Goal: Task Accomplishment & Management: Complete application form

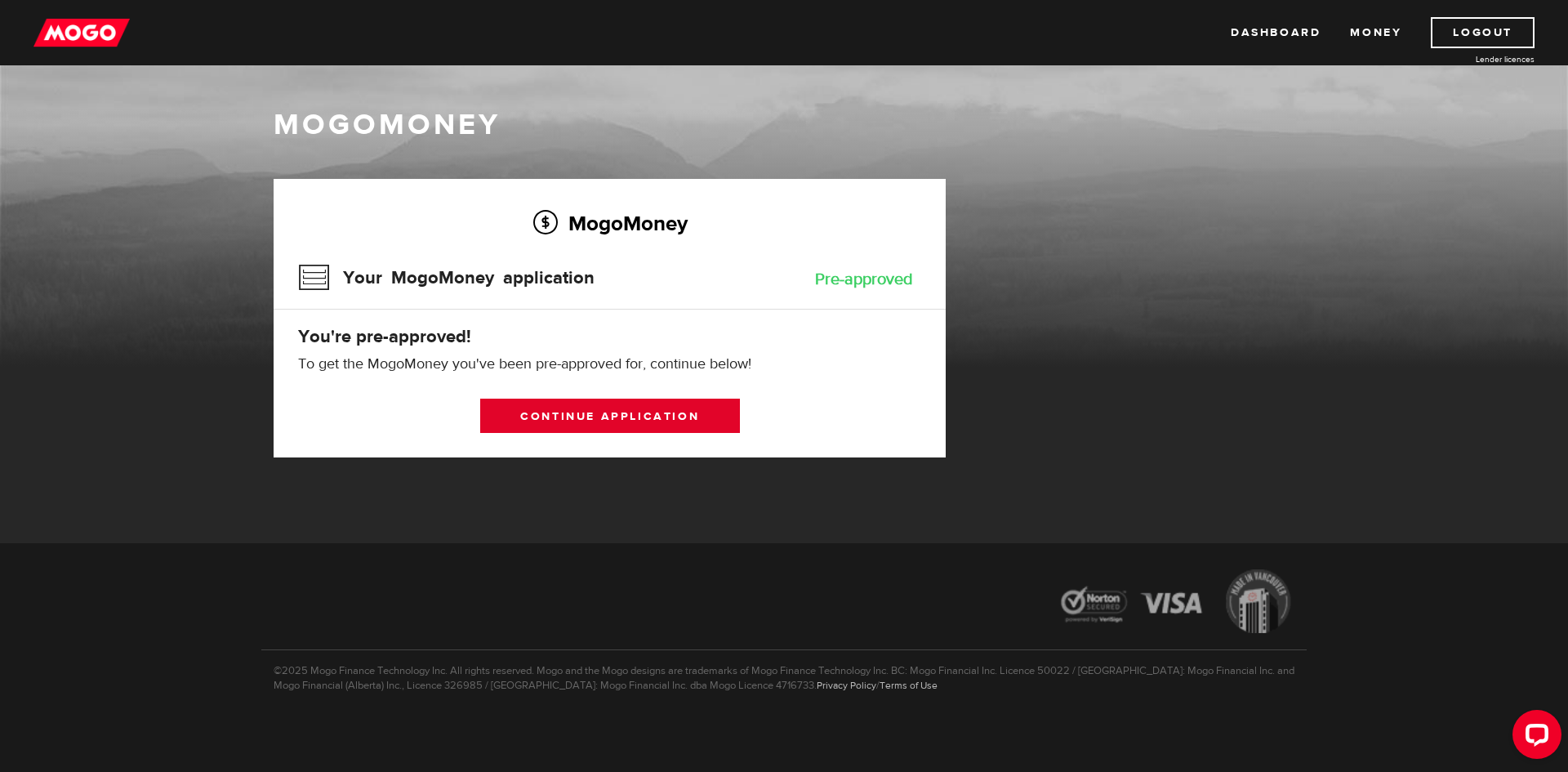
click at [632, 420] on link "Continue application" at bounding box center [610, 415] width 260 height 34
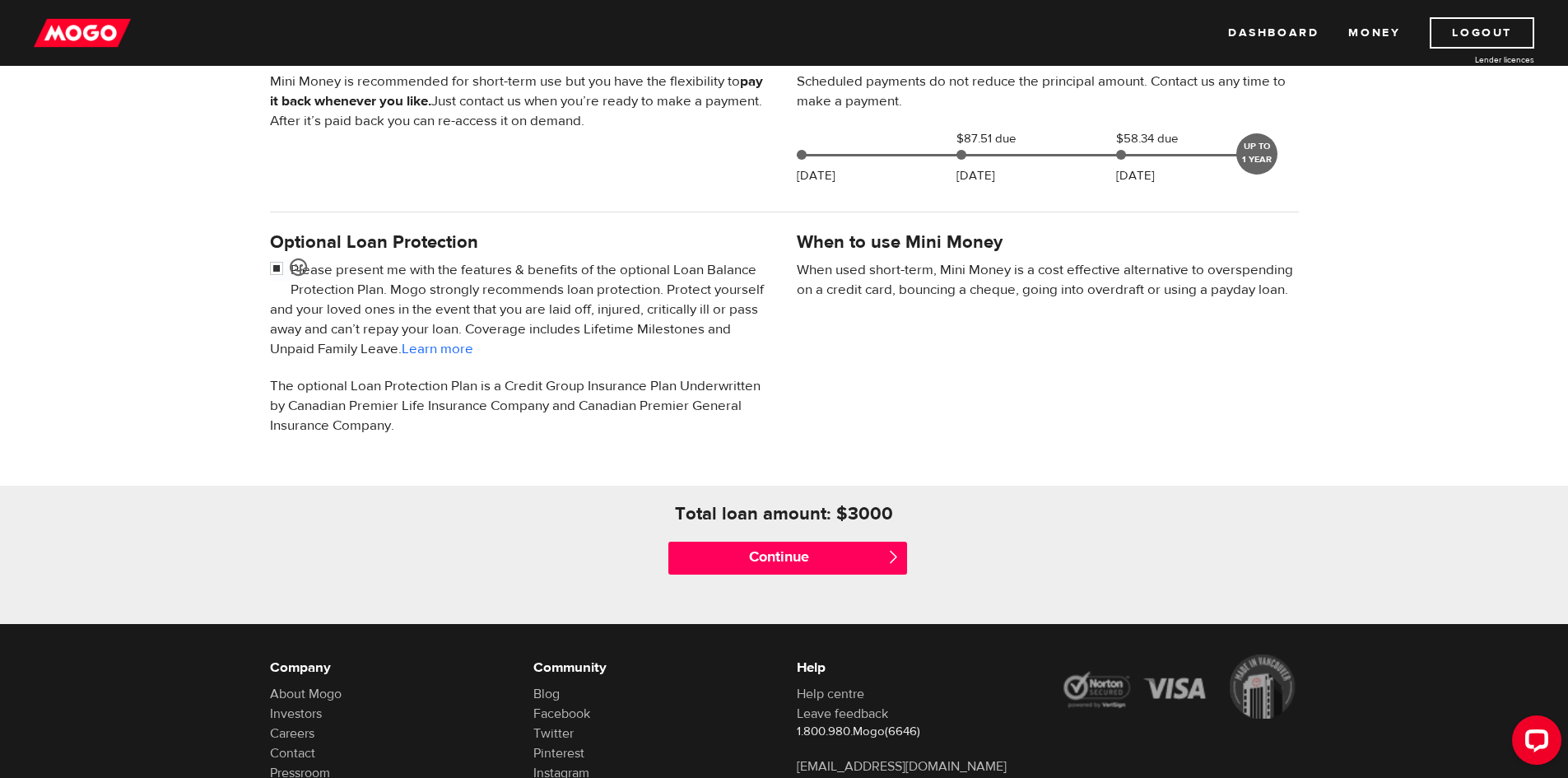
scroll to position [411, 0]
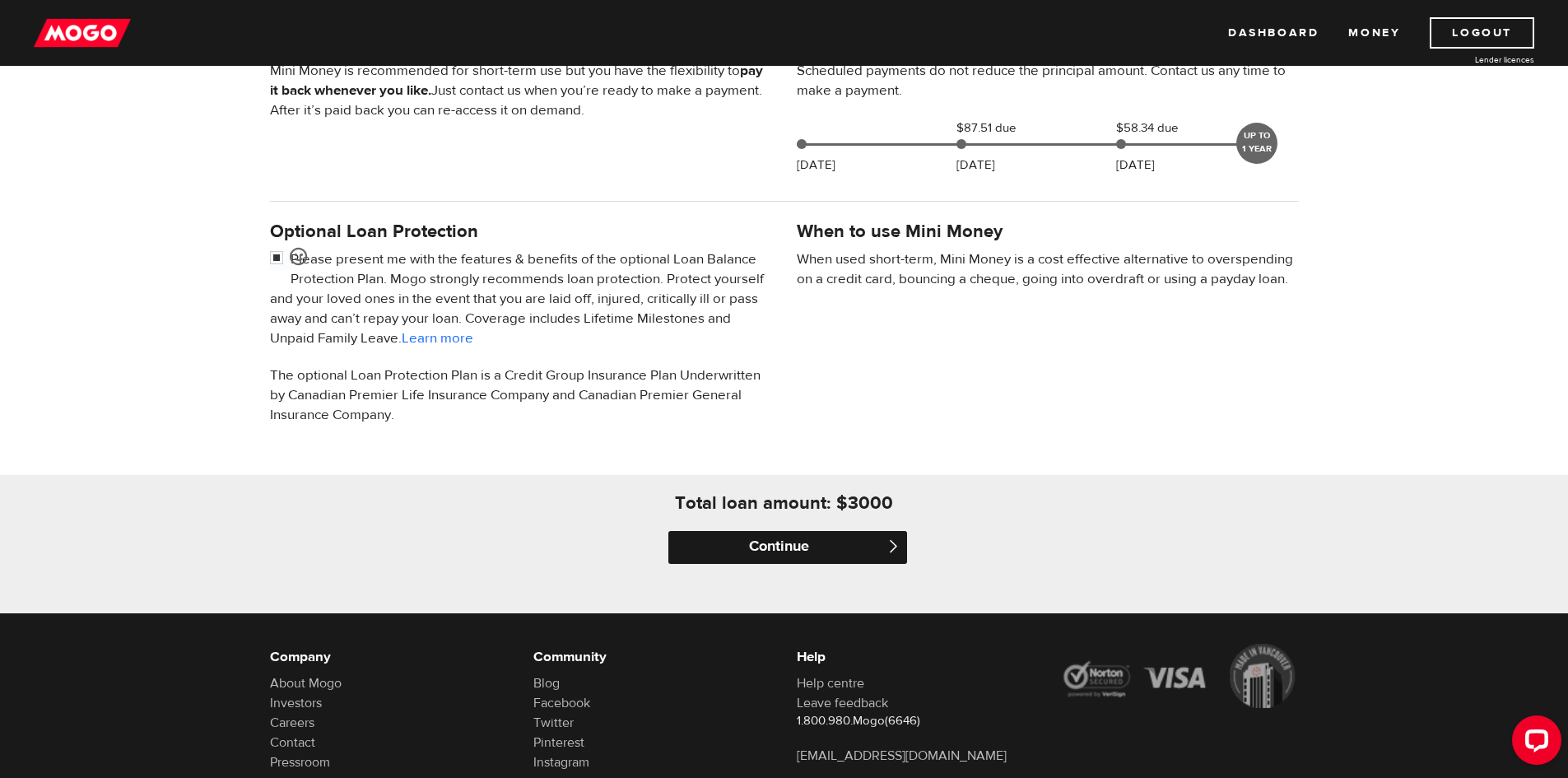
click at [793, 537] on input "Continue" at bounding box center [788, 547] width 239 height 33
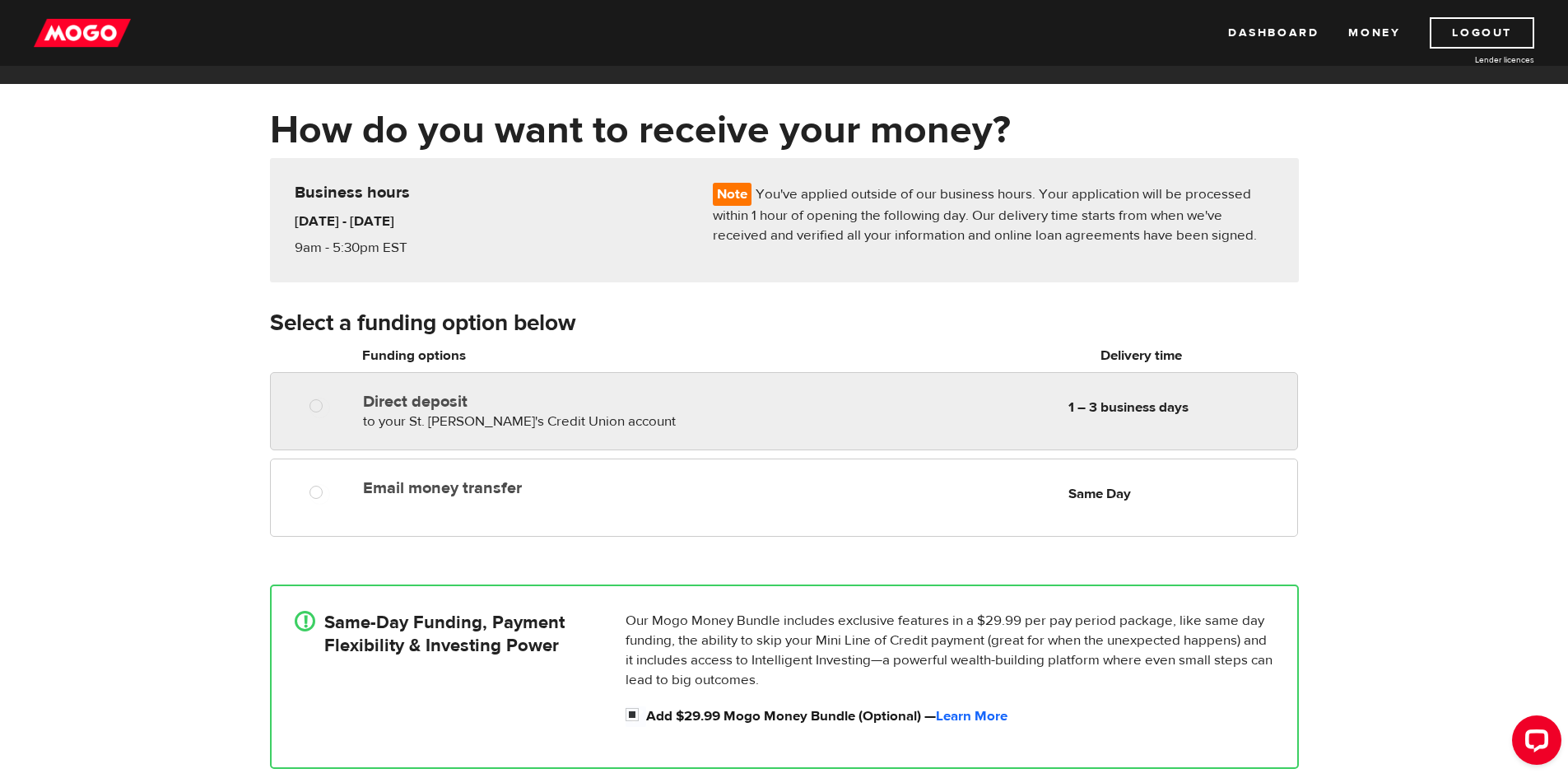
scroll to position [82, 0]
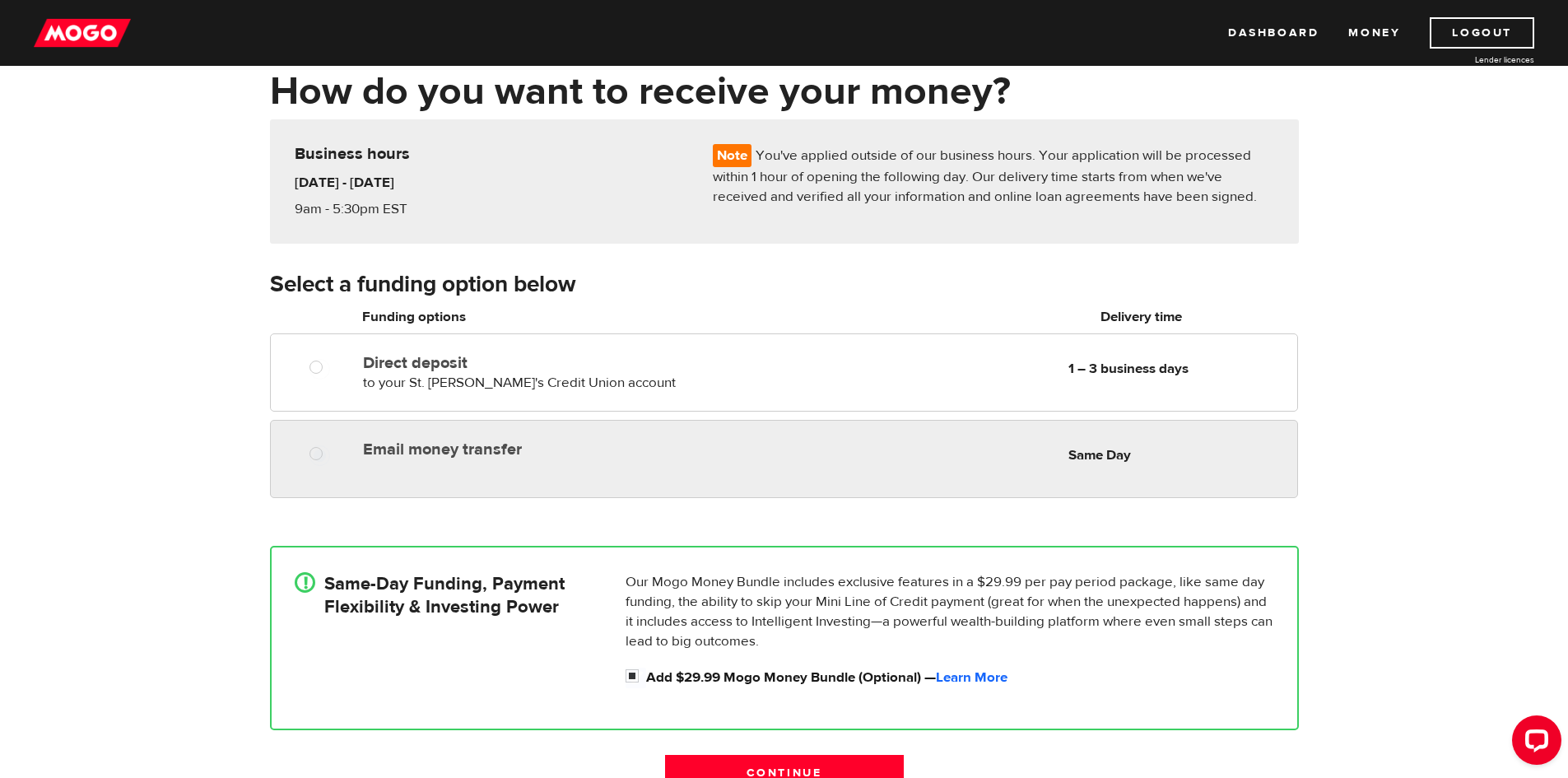
radio input "true"
click at [862, 455] on div "Email money transfer Delivery in Same Day Same Day" at bounding box center [826, 448] width 940 height 32
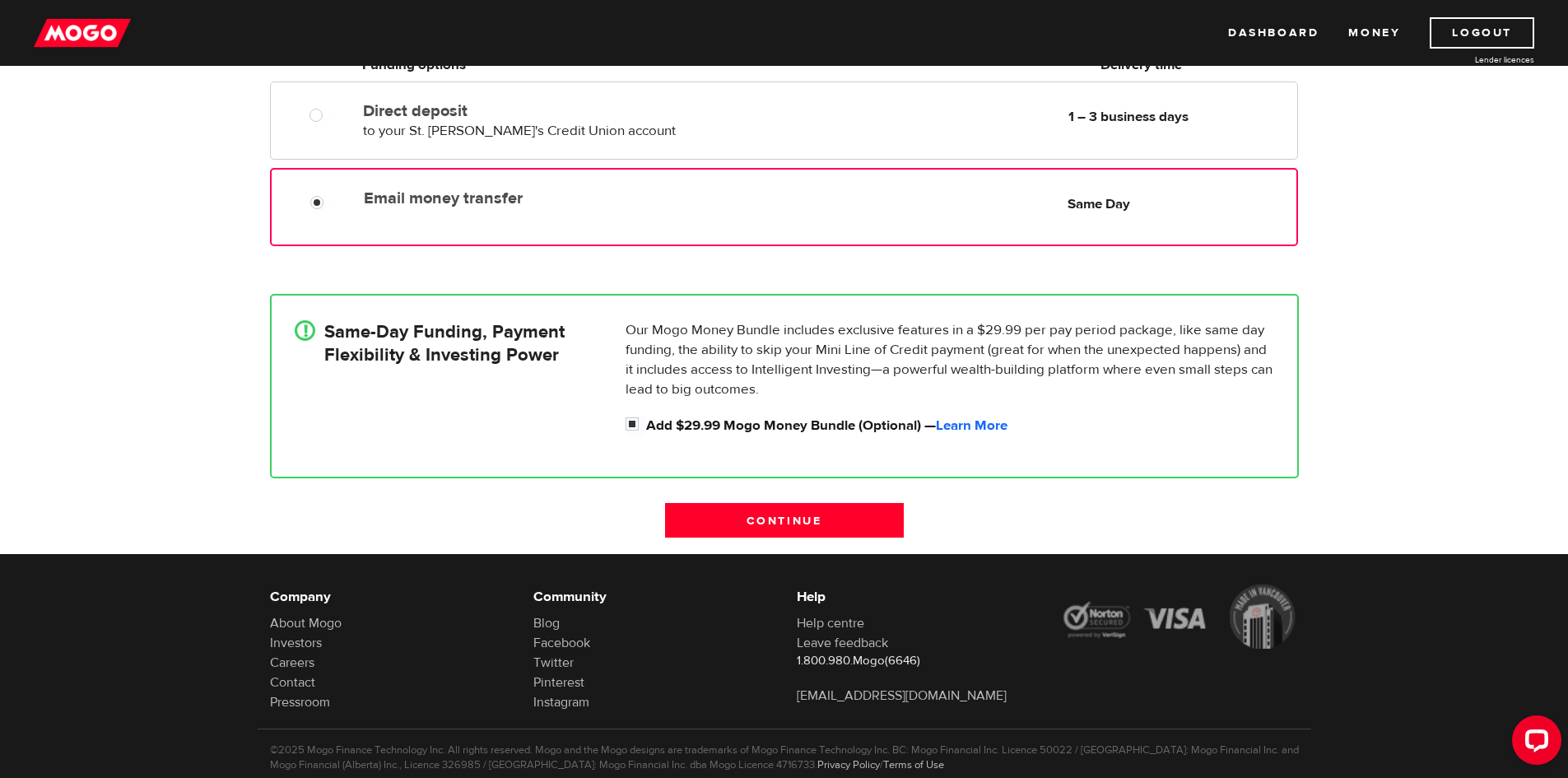
scroll to position [297, 0]
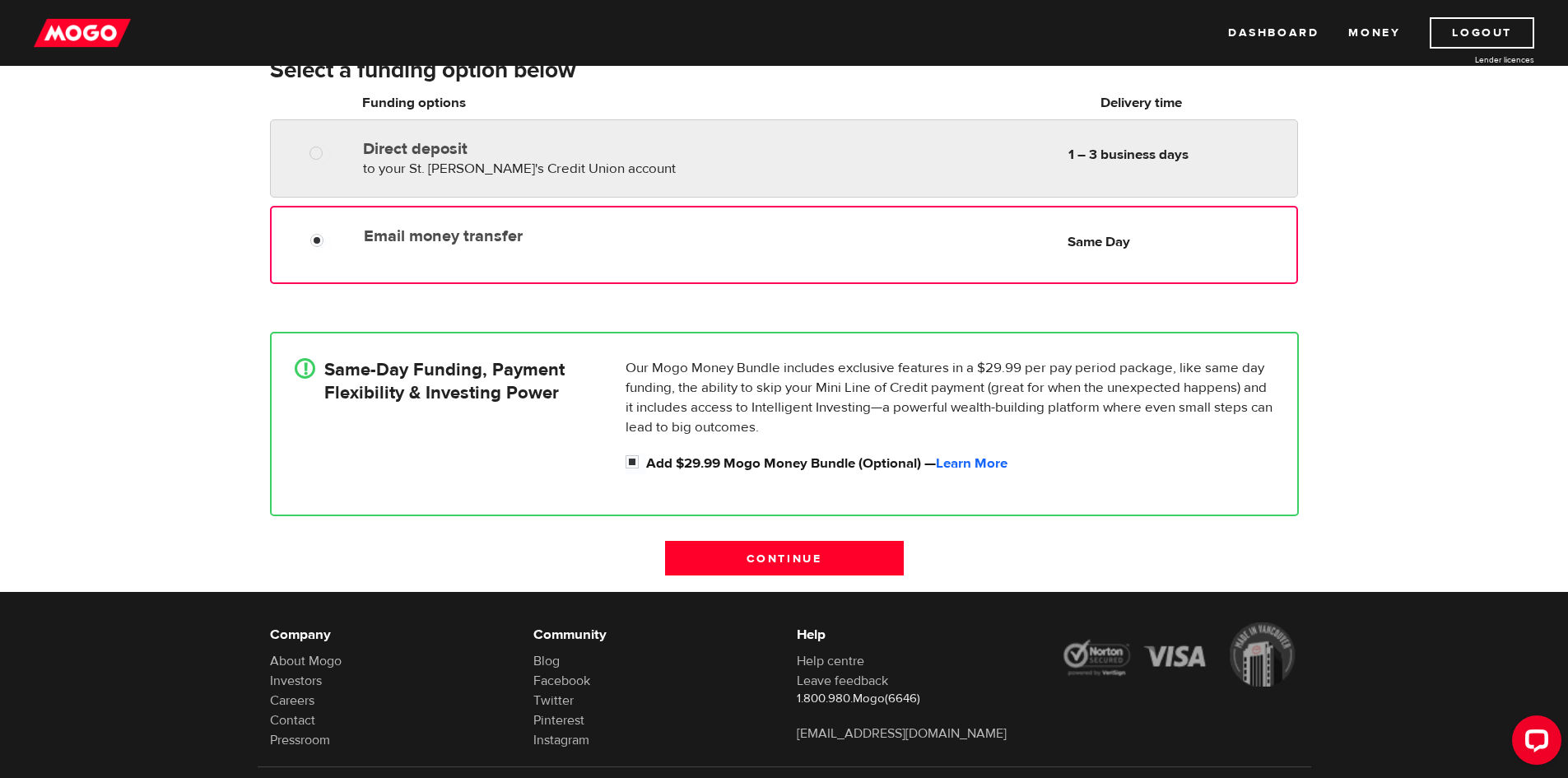
radio input "true"
click at [719, 172] on div "Direct deposit to your St. Joseph's Credit Union account Delivery in 1 – 3 busi…" at bounding box center [552, 156] width 391 height 46
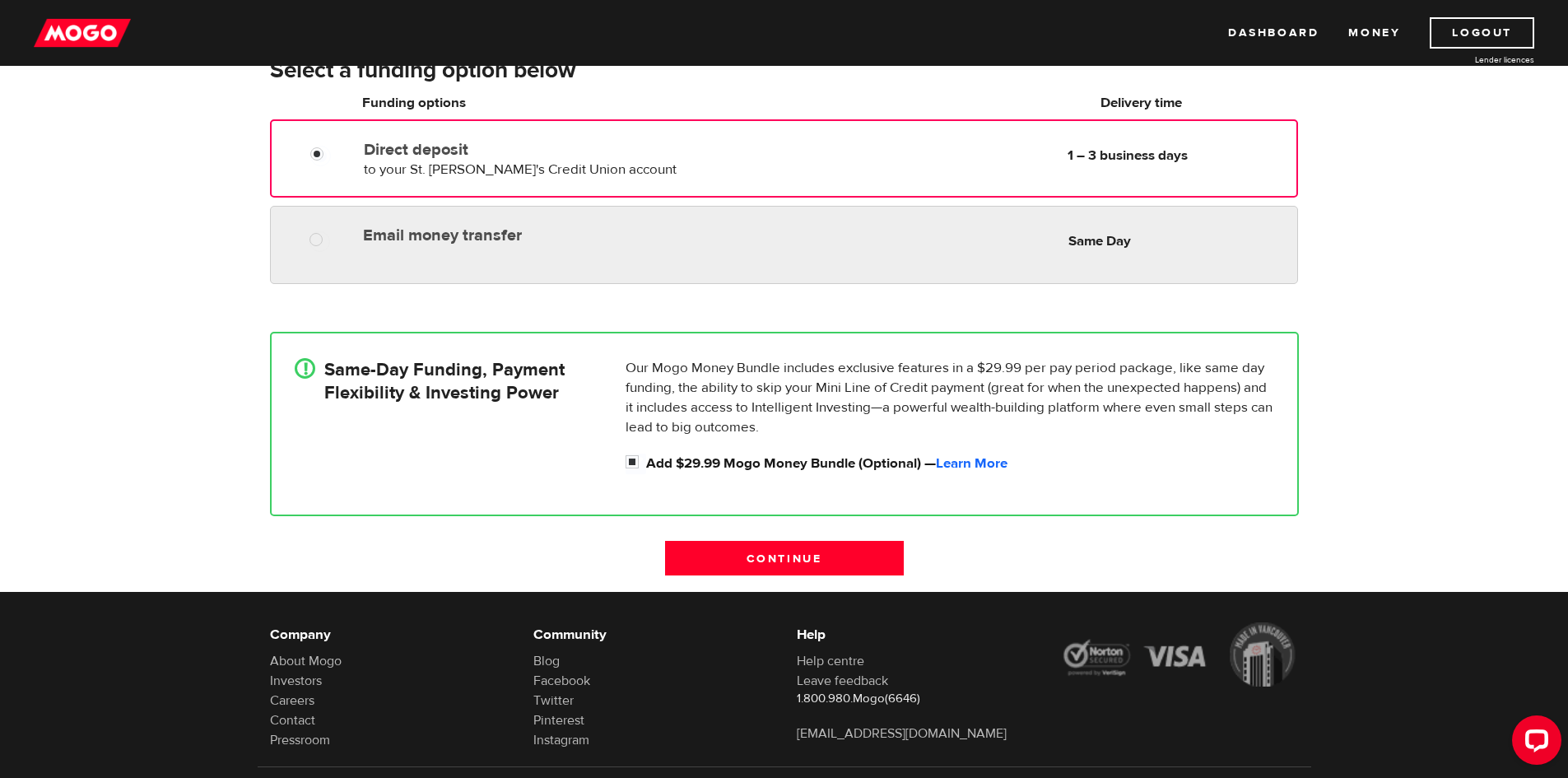
radio input "true"
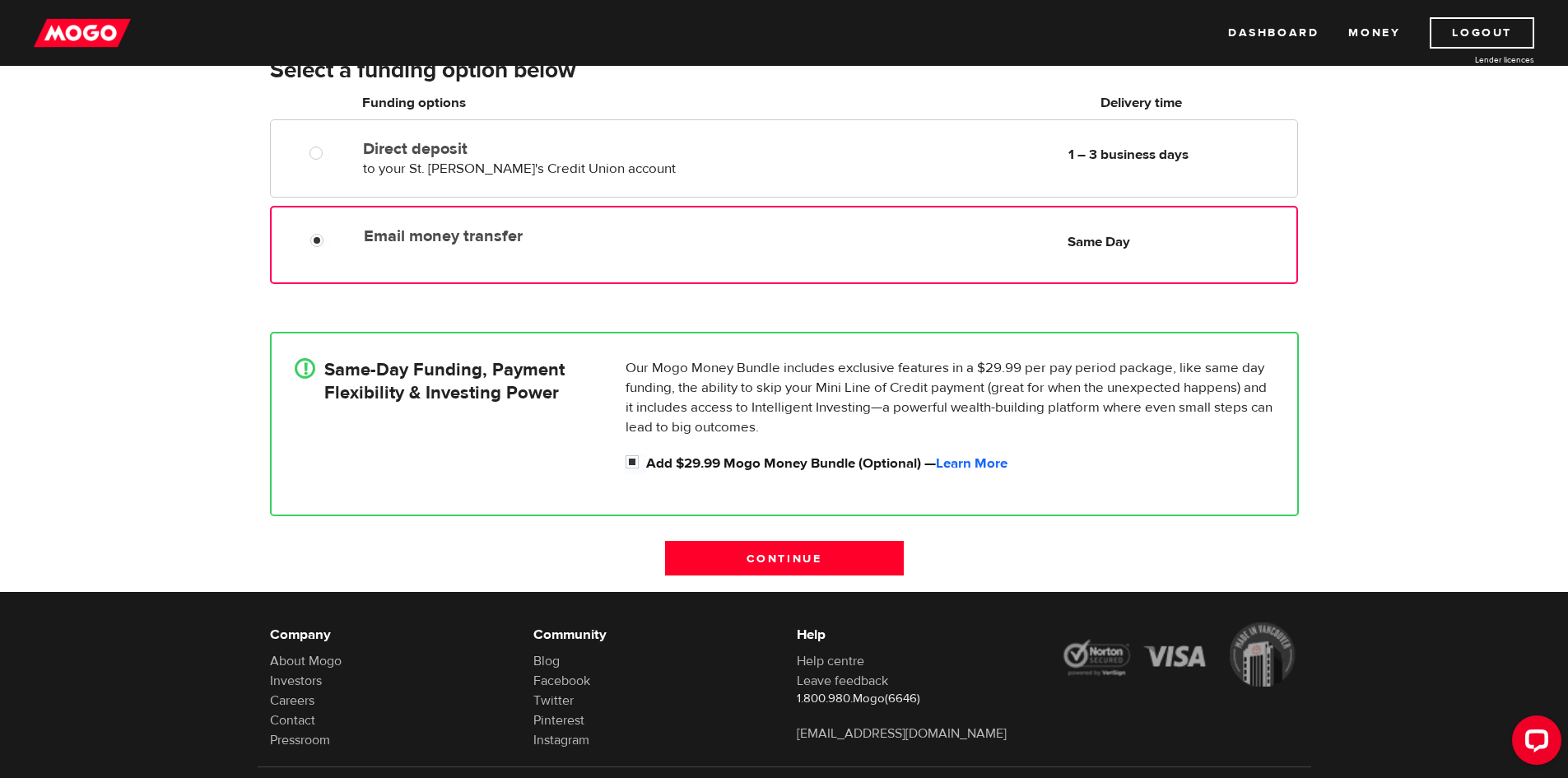
click at [754, 244] on div "Email money transfer Delivery in Same Day Same Day" at bounding box center [826, 236] width 938 height 32
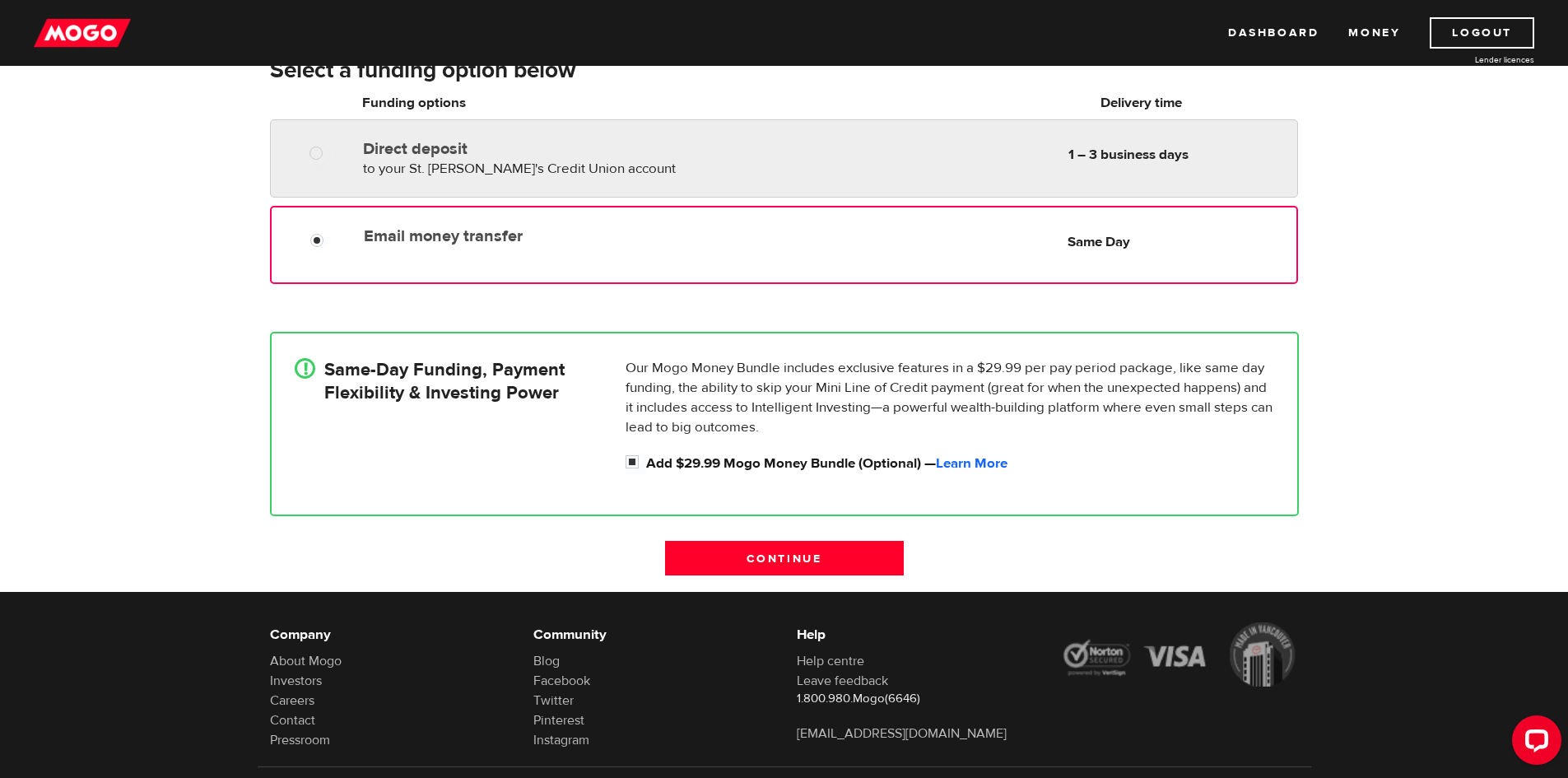
radio input "true"
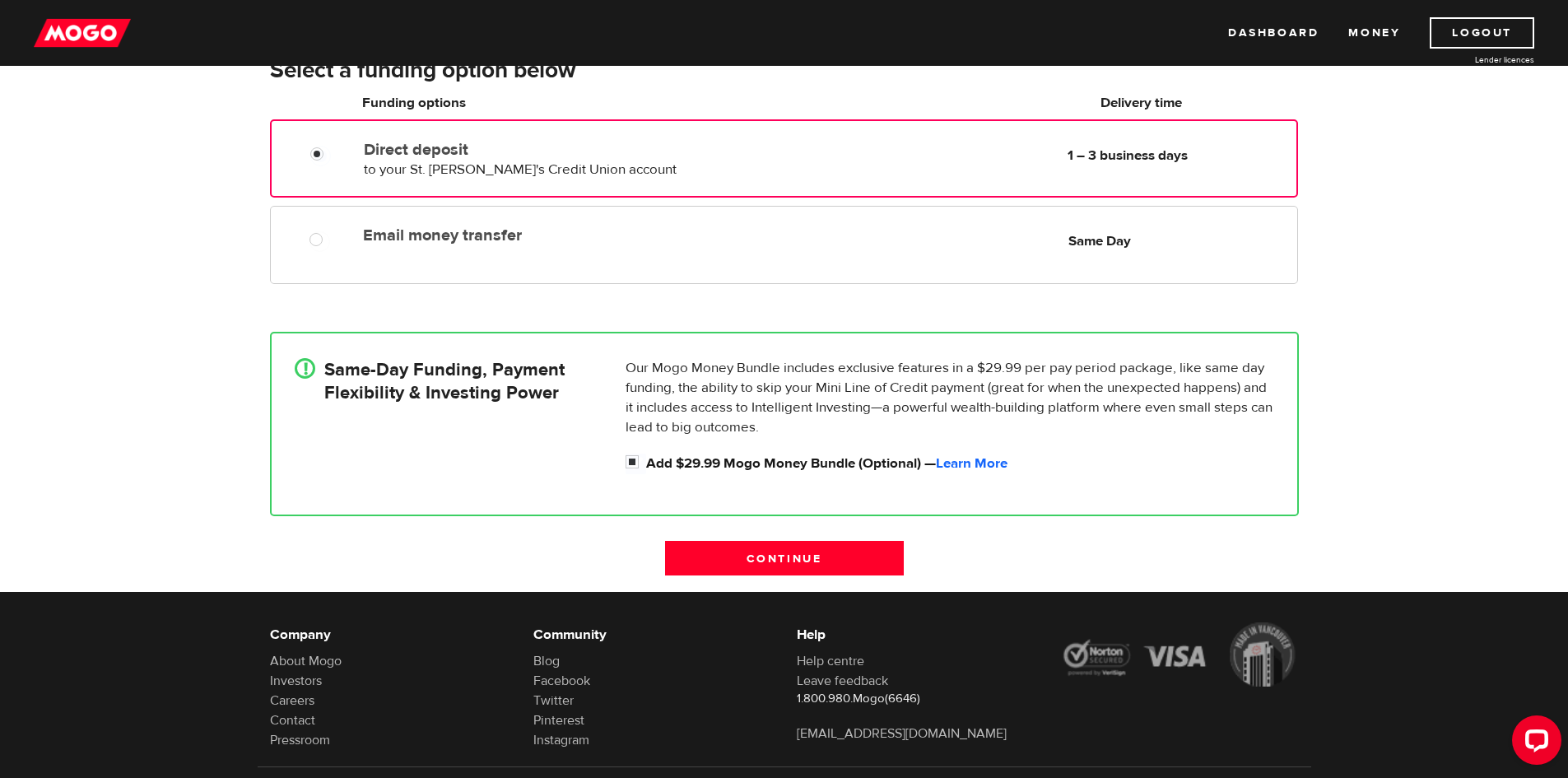
click at [746, 182] on div "Direct deposit to your St. Joseph's Credit Union account Delivery in 1 – 3 busi…" at bounding box center [784, 158] width 1027 height 78
click at [634, 461] on input "Add $29.99 Mogo Money Bundle (Optional) — Learn More" at bounding box center [635, 463] width 21 height 21
checkbox input "false"
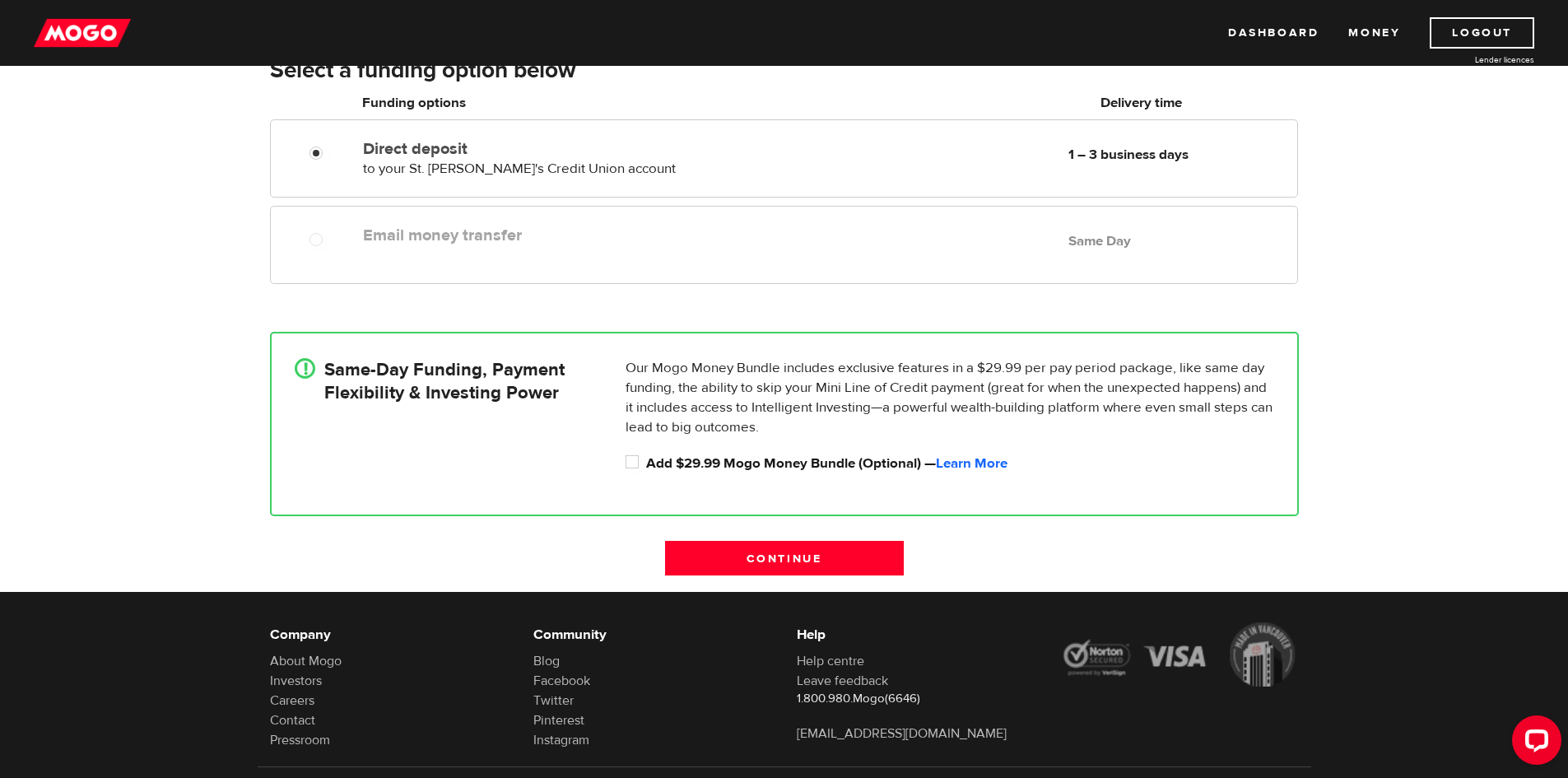
click at [672, 237] on label "Email money transfer" at bounding box center [551, 236] width 378 height 20
click at [915, 237] on div "Email money transfer Delivery in Same Day Same Day" at bounding box center [826, 235] width 940 height 32
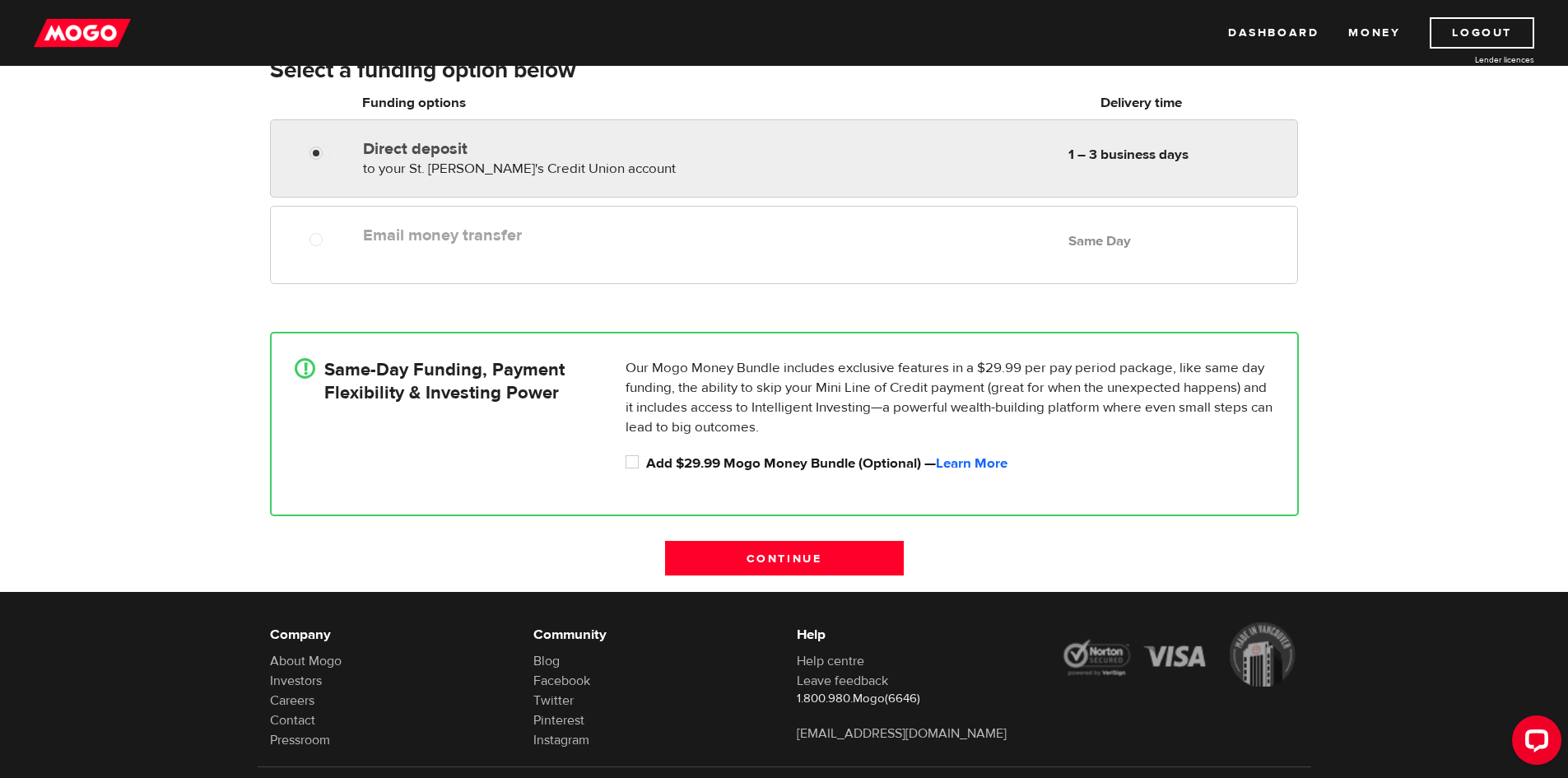
radio input "true"
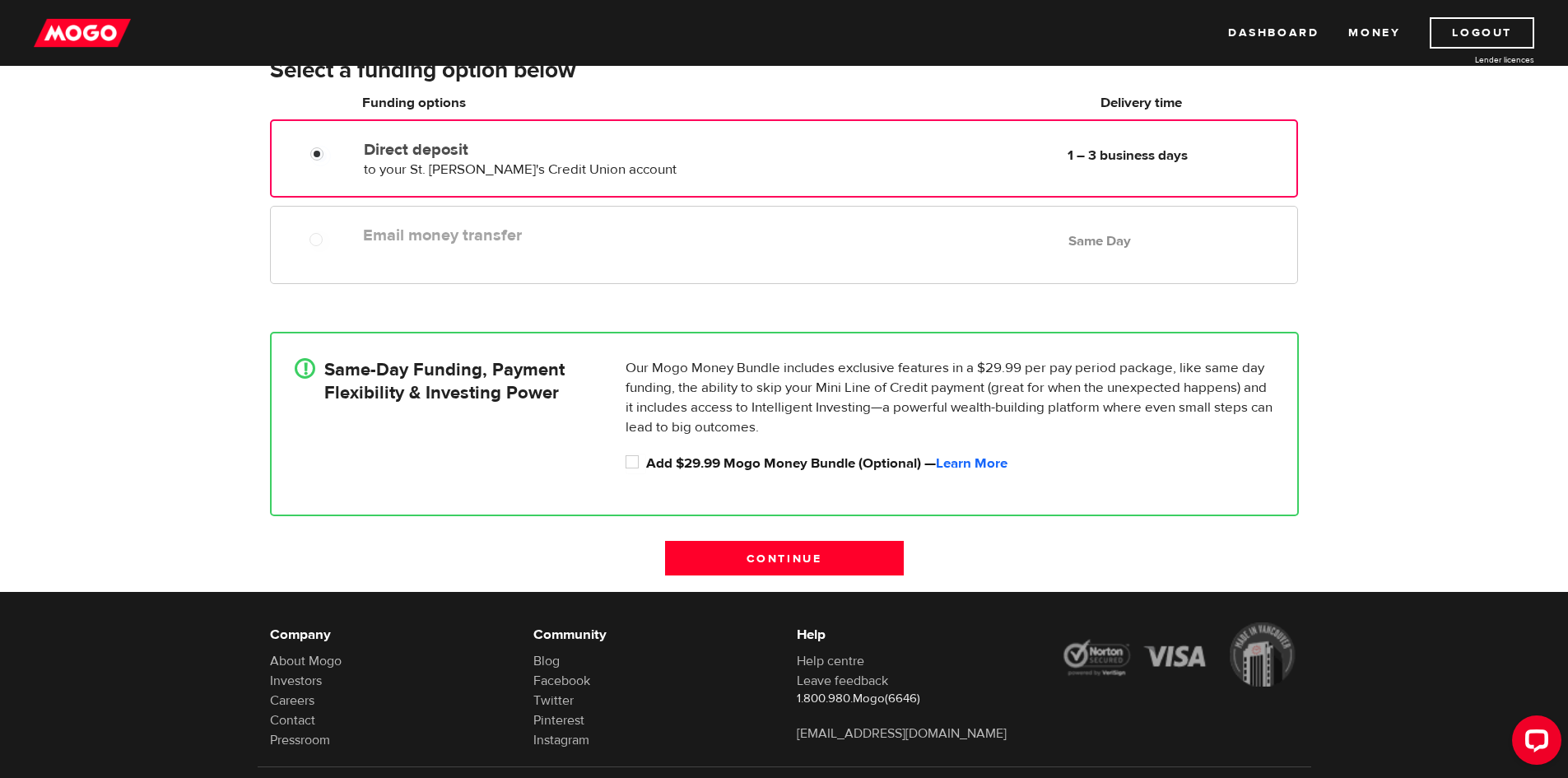
click at [452, 158] on div "Direct deposit to your St. Joseph's Credit Union account Delivery in 1 – 3 busi…" at bounding box center [553, 157] width 391 height 46
click at [310, 158] on div at bounding box center [323, 156] width 99 height 21
click at [317, 153] on input "Direct deposit" at bounding box center [321, 156] width 21 height 21
click at [990, 462] on link "Learn More" at bounding box center [971, 463] width 72 height 18
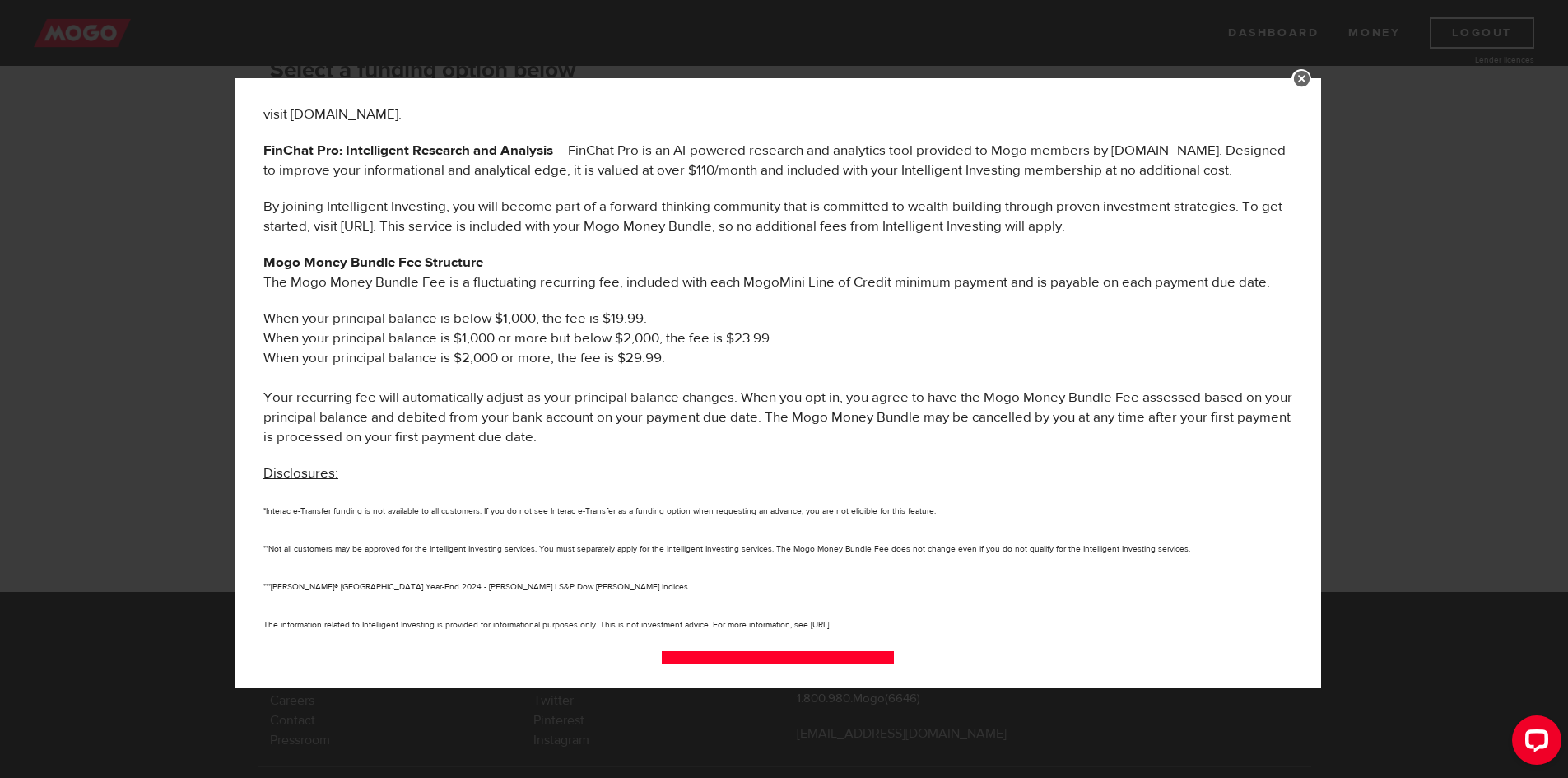
scroll to position [746, 0]
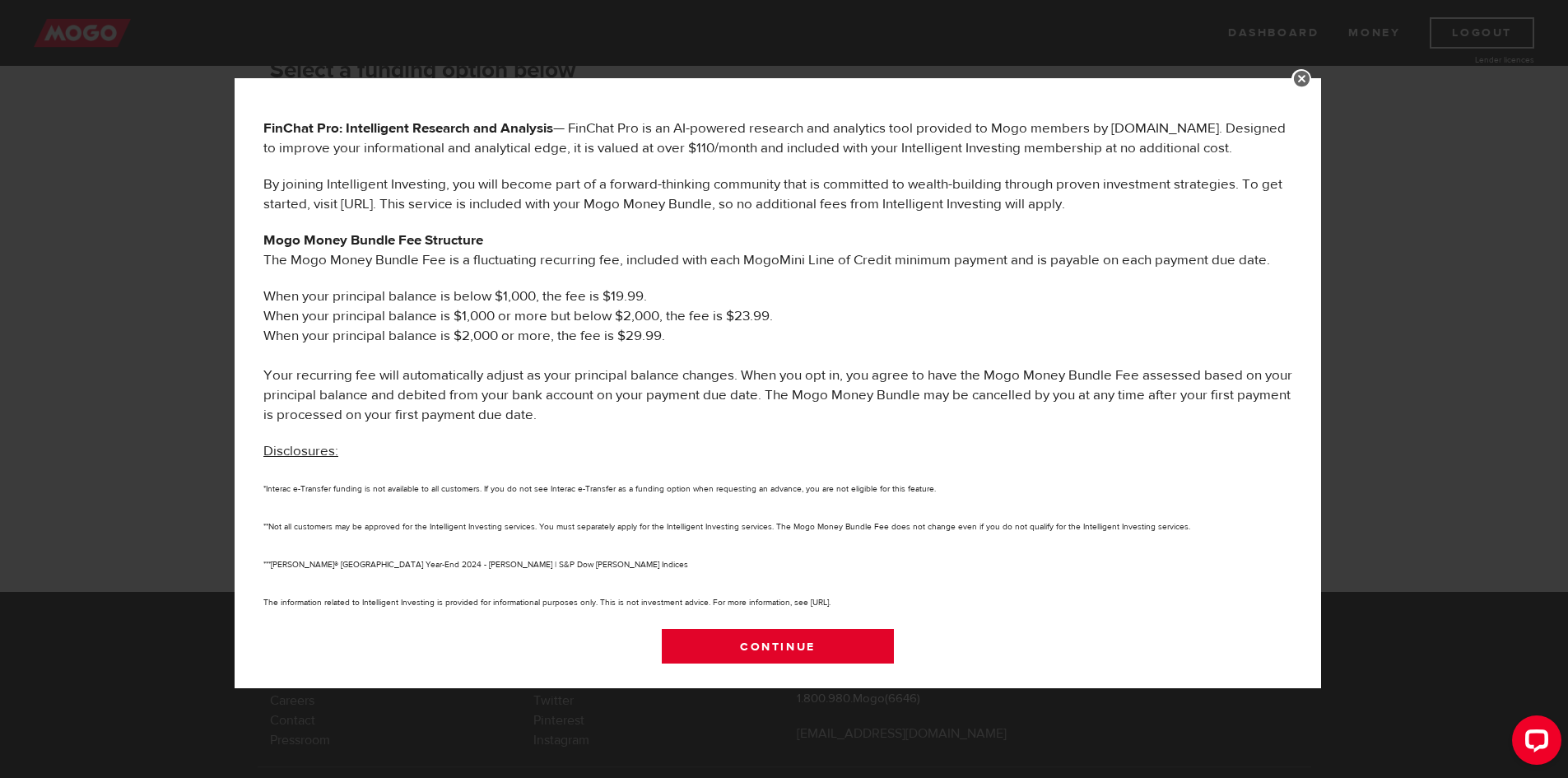
click at [836, 654] on link "Continue" at bounding box center [778, 646] width 233 height 35
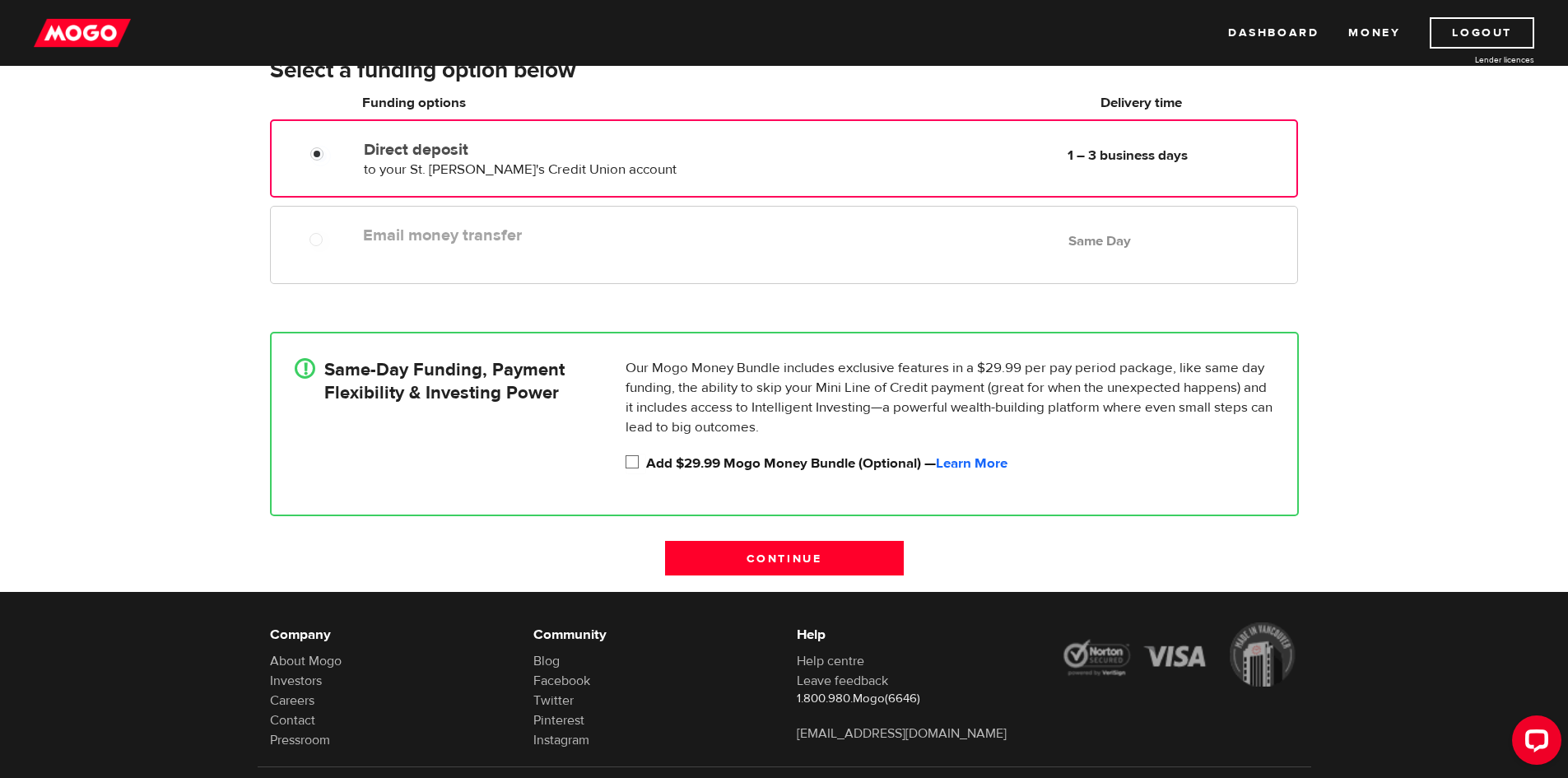
click at [629, 460] on input "Add $29.99 Mogo Money Bundle (Optional) — Learn More" at bounding box center [635, 463] width 21 height 21
checkbox input "true"
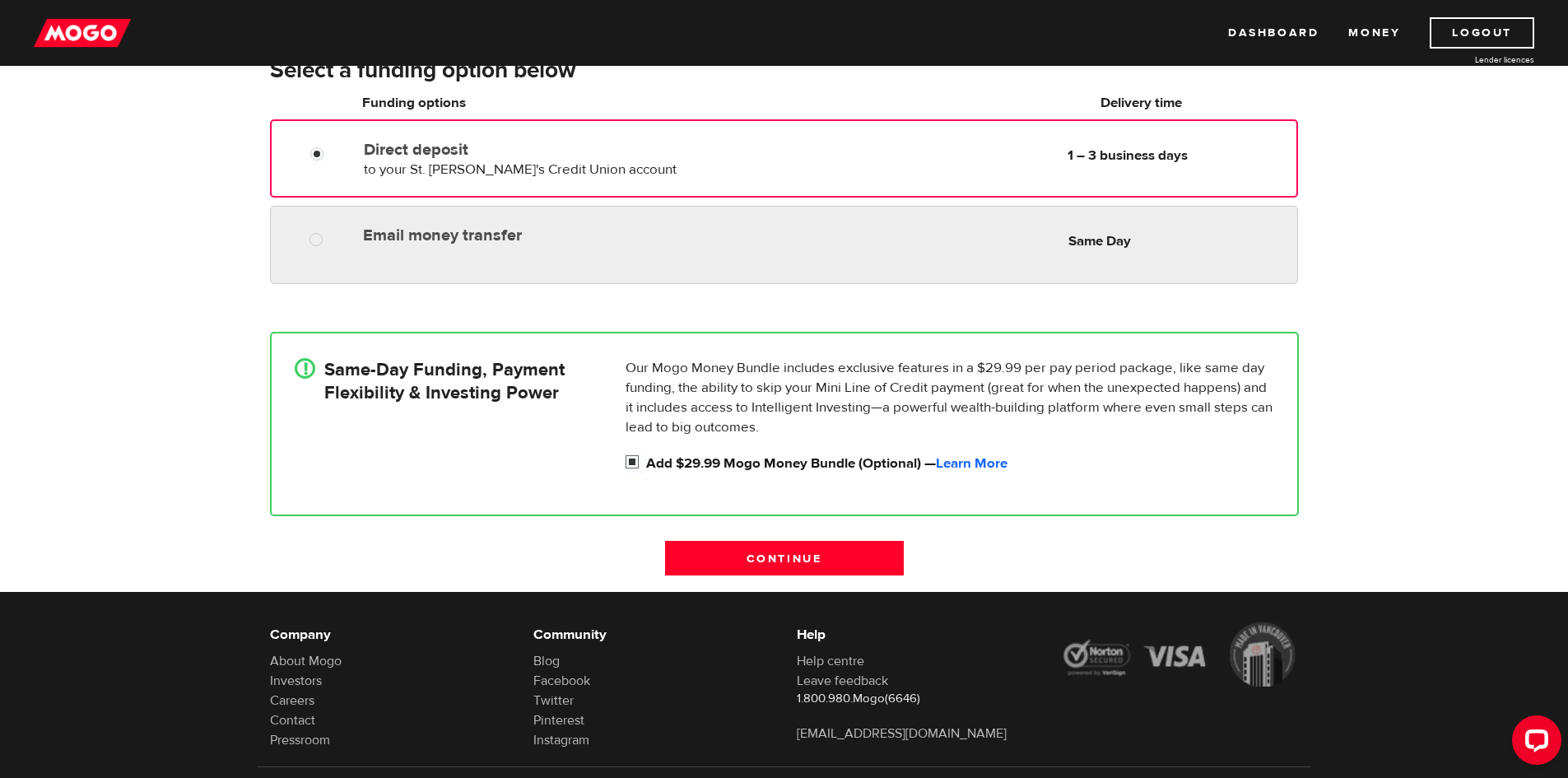
radio input "true"
click at [545, 239] on label "Email money transfer" at bounding box center [551, 236] width 378 height 20
click at [330, 239] on input "Email money transfer" at bounding box center [320, 241] width 21 height 21
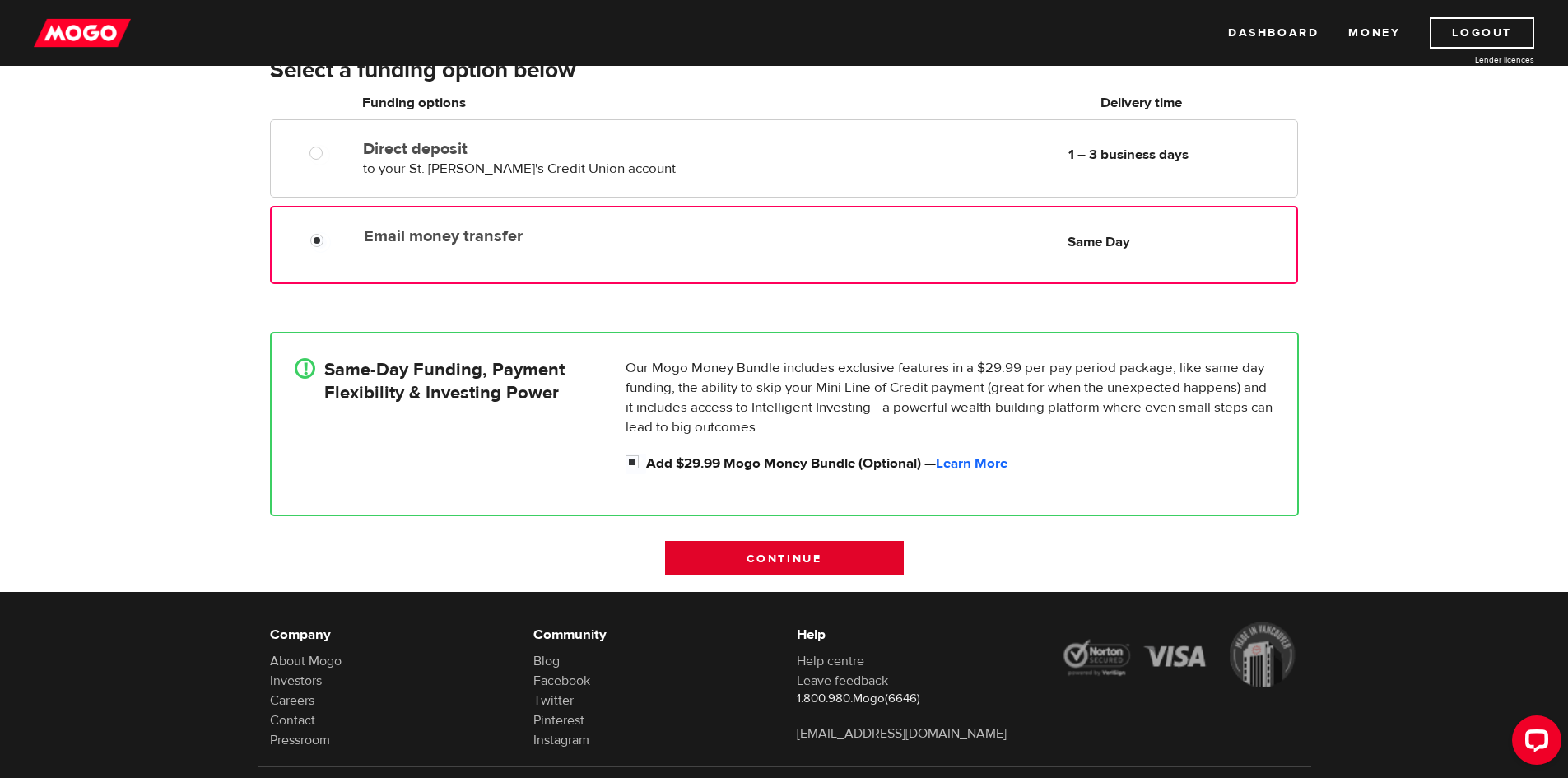
click at [807, 555] on input "Continue" at bounding box center [784, 558] width 239 height 35
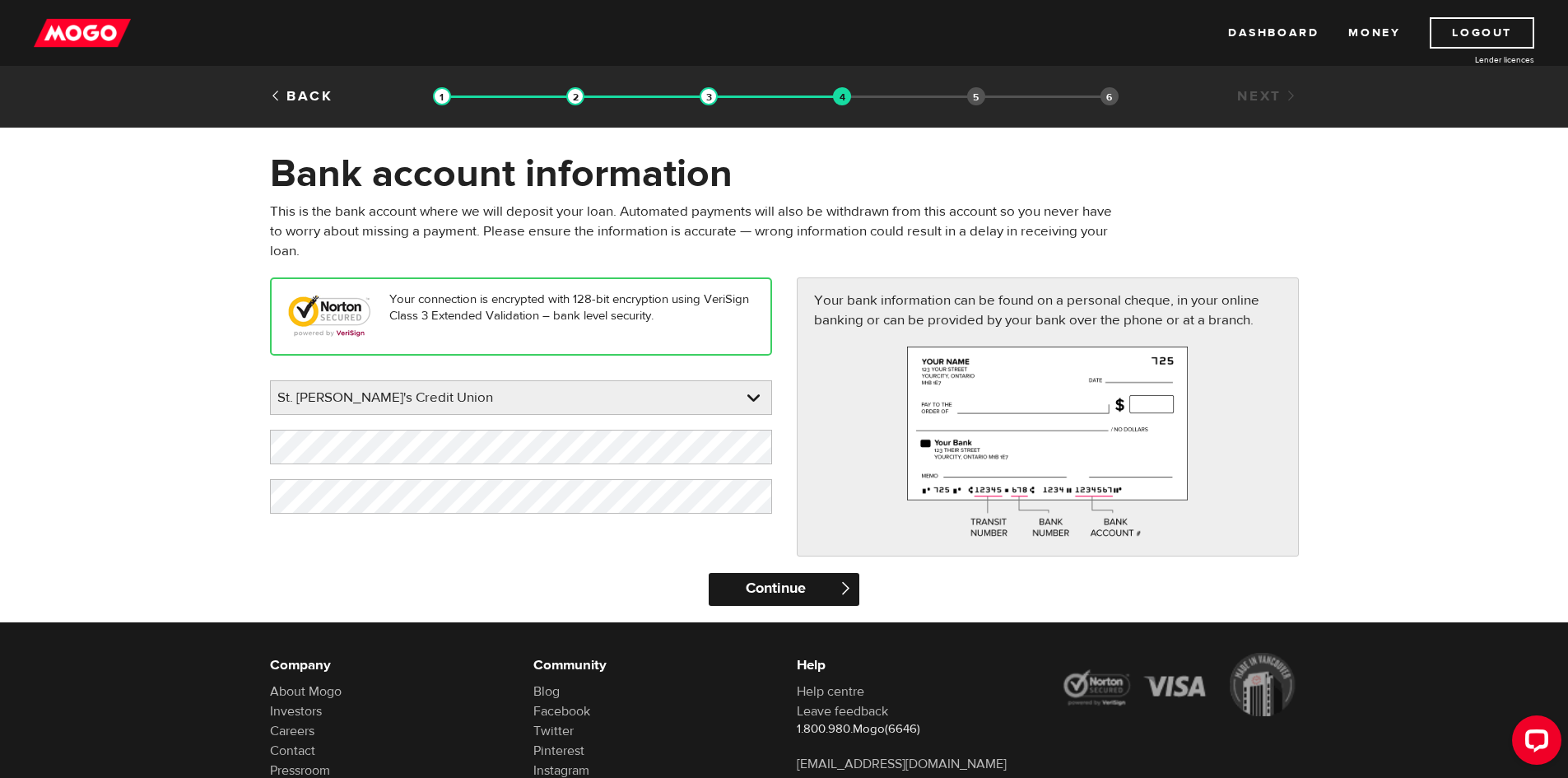
click at [831, 589] on input "Continue" at bounding box center [784, 589] width 151 height 33
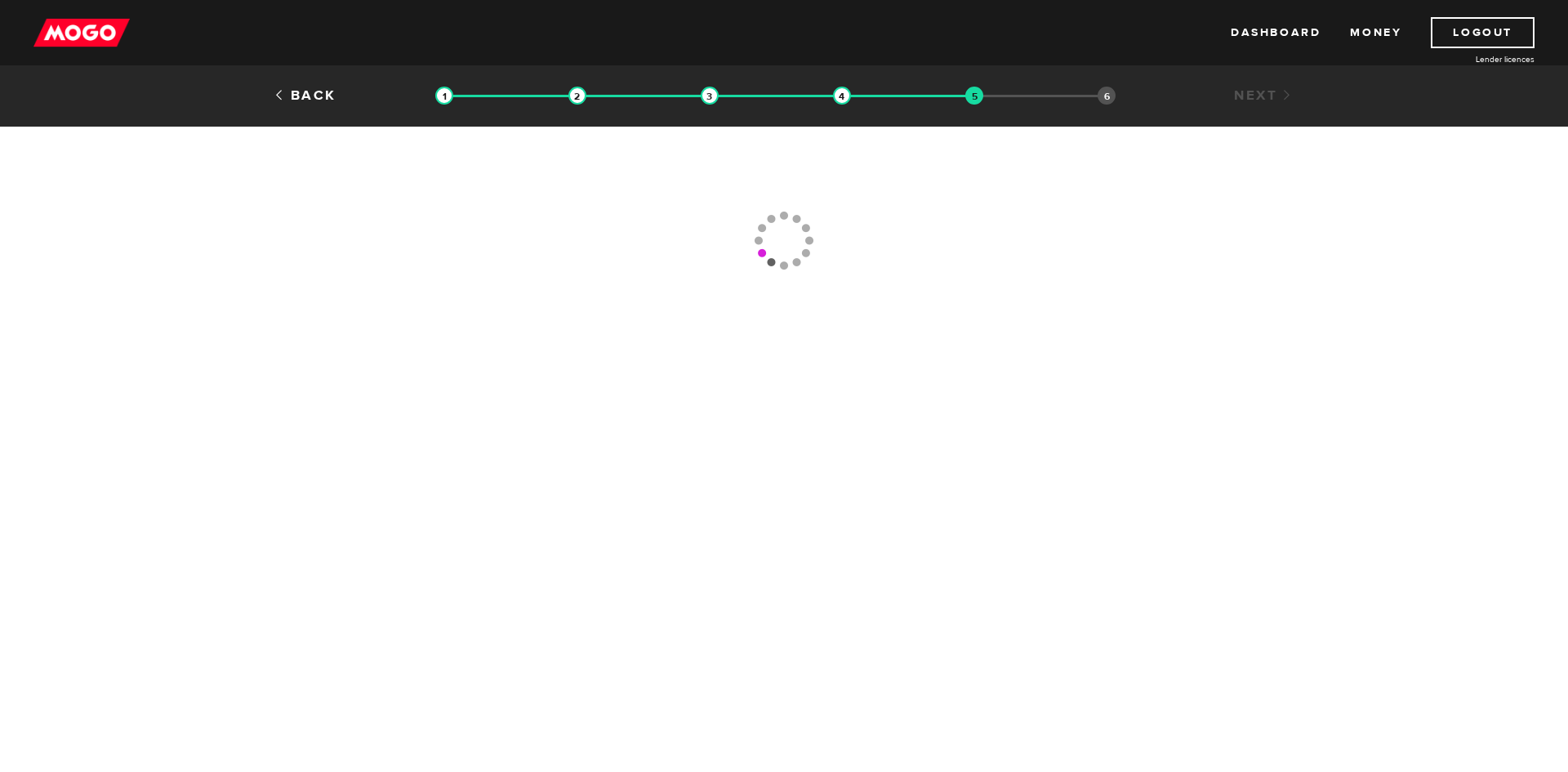
type input "(902) 379-2262"
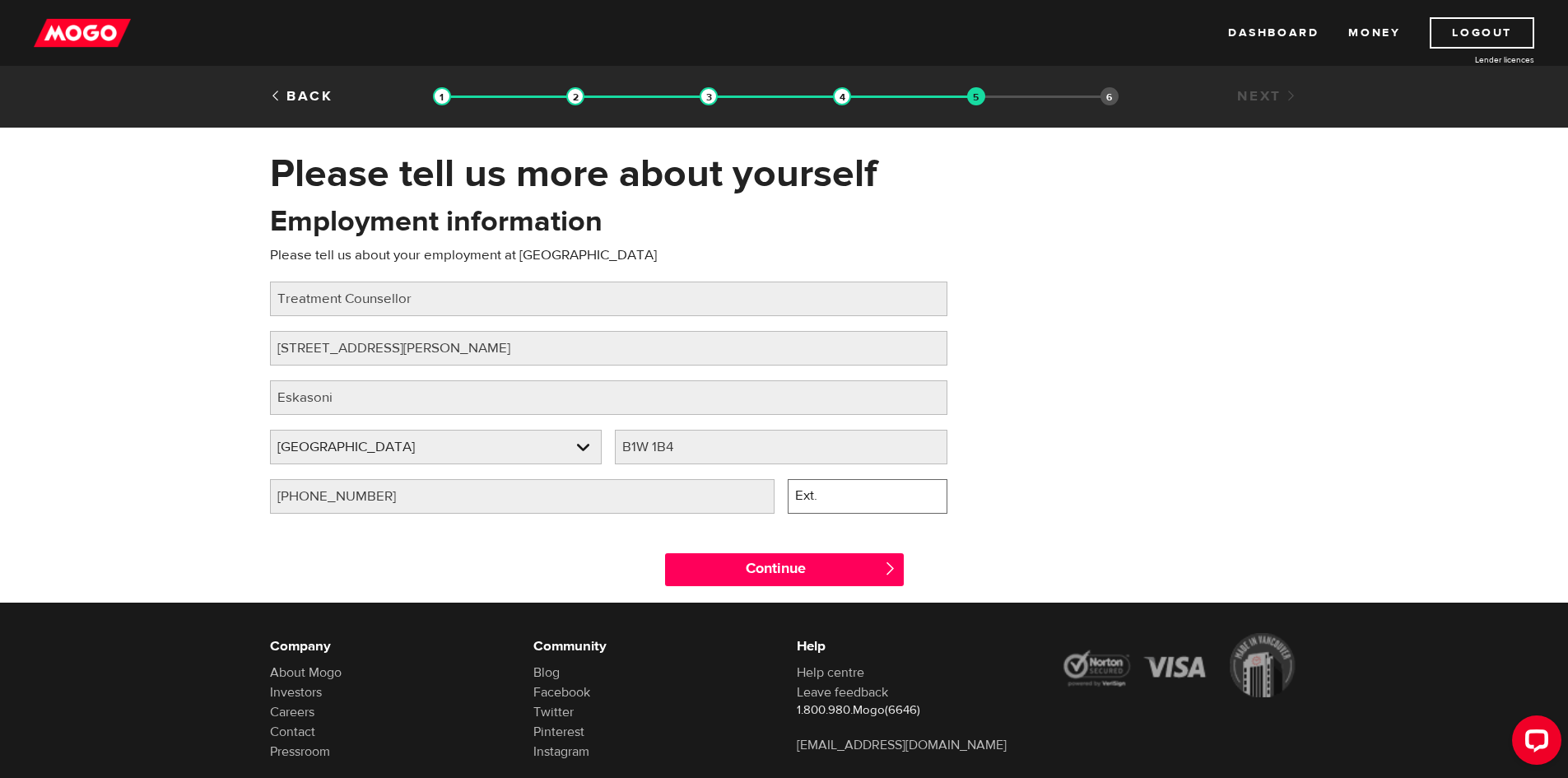
click at [867, 497] on input "Ext." at bounding box center [868, 496] width 160 height 35
type input "3825"
click at [1107, 391] on div "Employment information Please tell us about your employment at Nadaca Job title…" at bounding box center [784, 365] width 1054 height 327
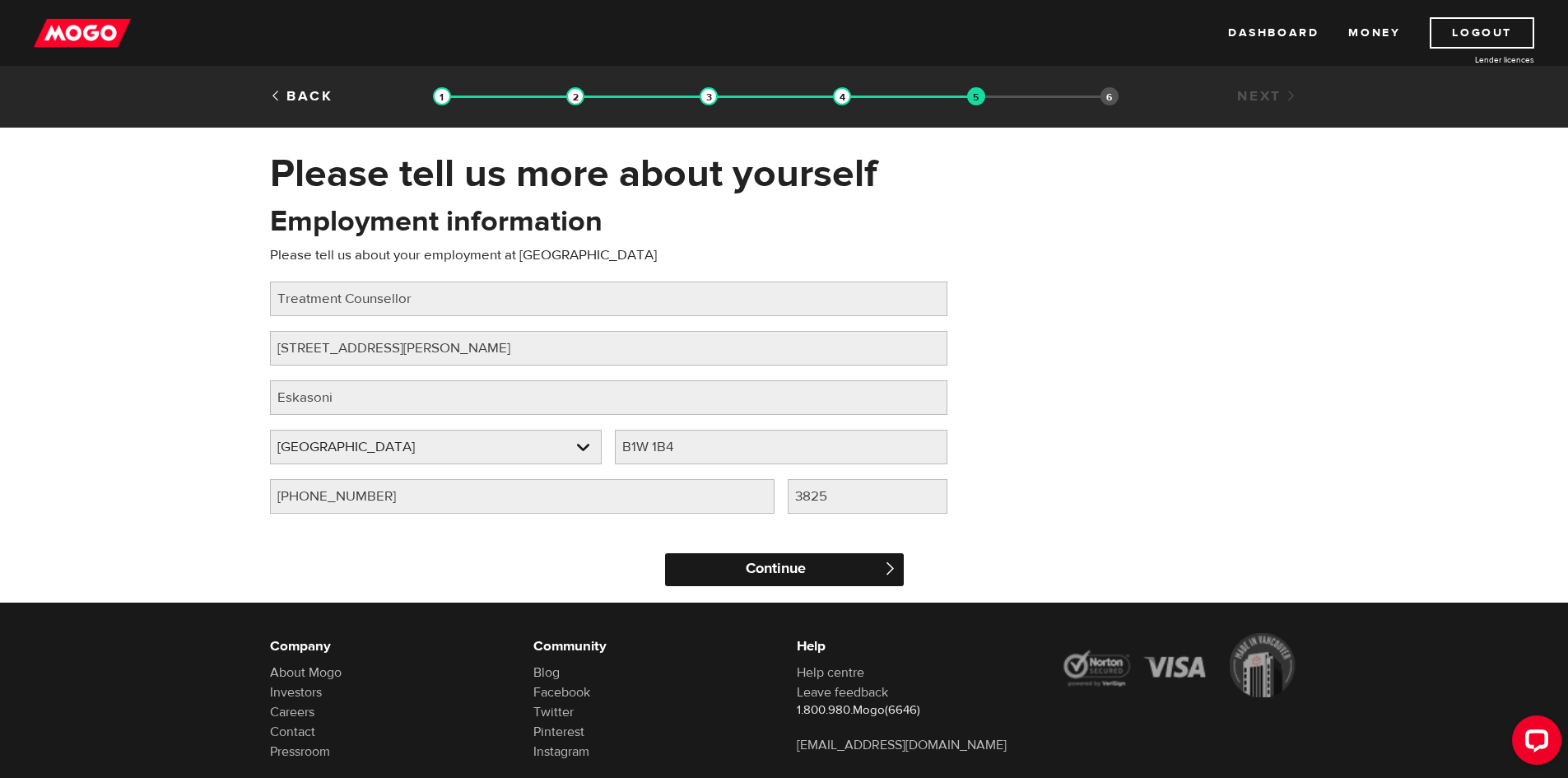
click at [710, 565] on input "Continue" at bounding box center [784, 569] width 239 height 33
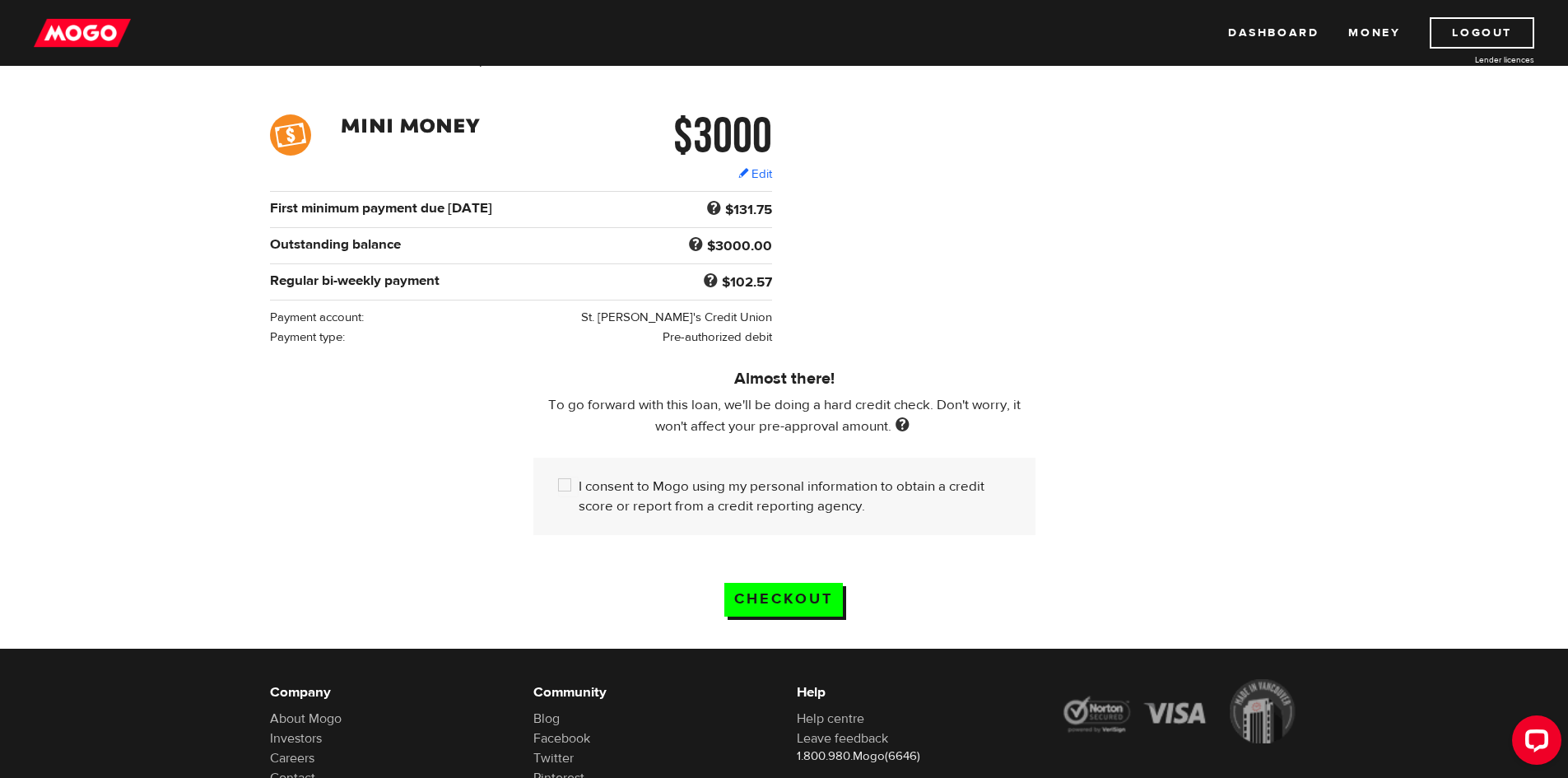
scroll to position [247, 0]
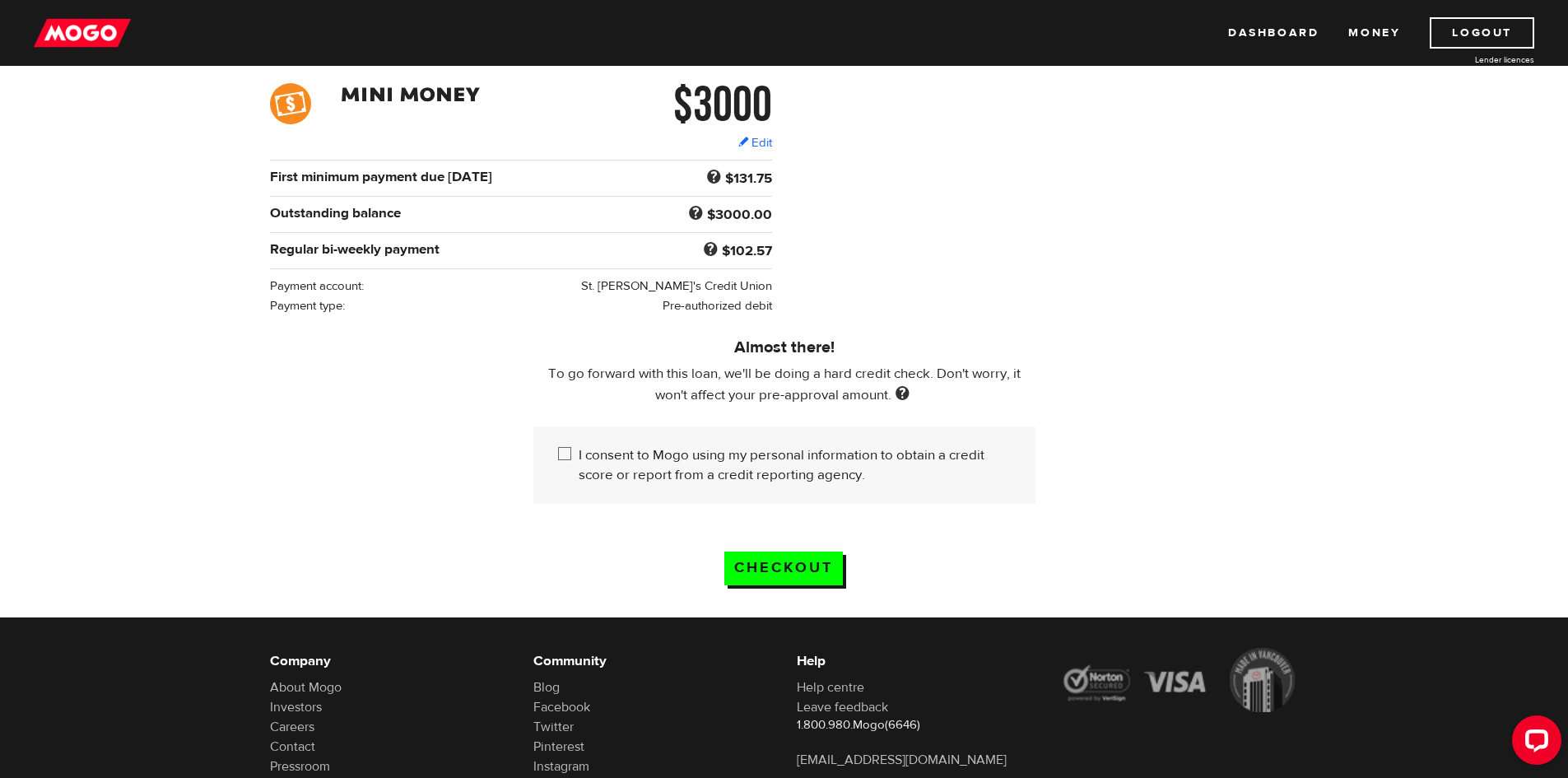
click at [564, 446] on input "I consent to Mogo using my personal information to obtain a credit score or rep…" at bounding box center [568, 455] width 21 height 21
click at [564, 449] on input "I consent to Mogo using my personal information to obtain a credit score or rep…" at bounding box center [568, 455] width 21 height 21
checkbox input "false"
click at [763, 143] on link "Edit" at bounding box center [755, 143] width 34 height 17
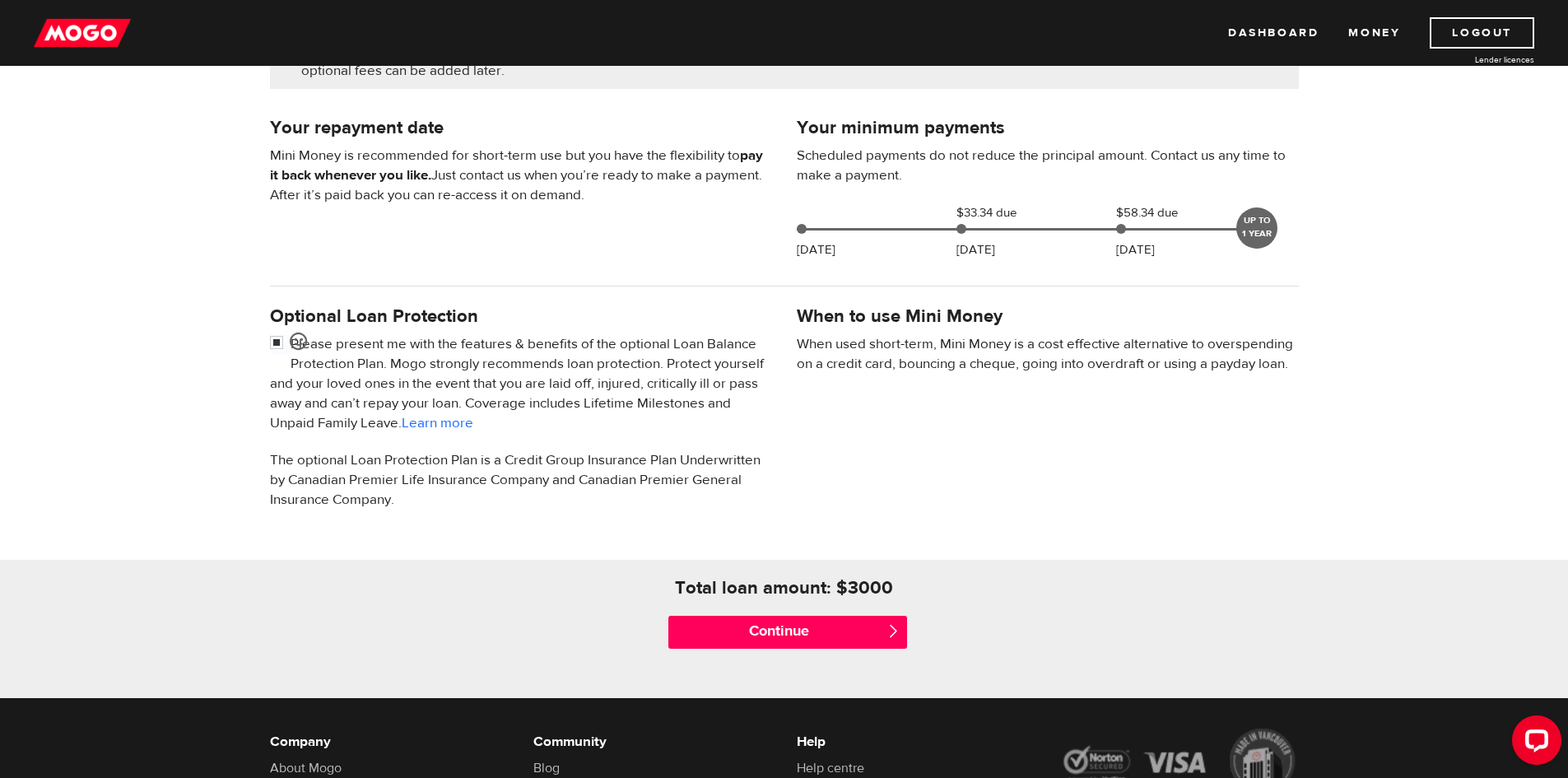
scroll to position [330, 0]
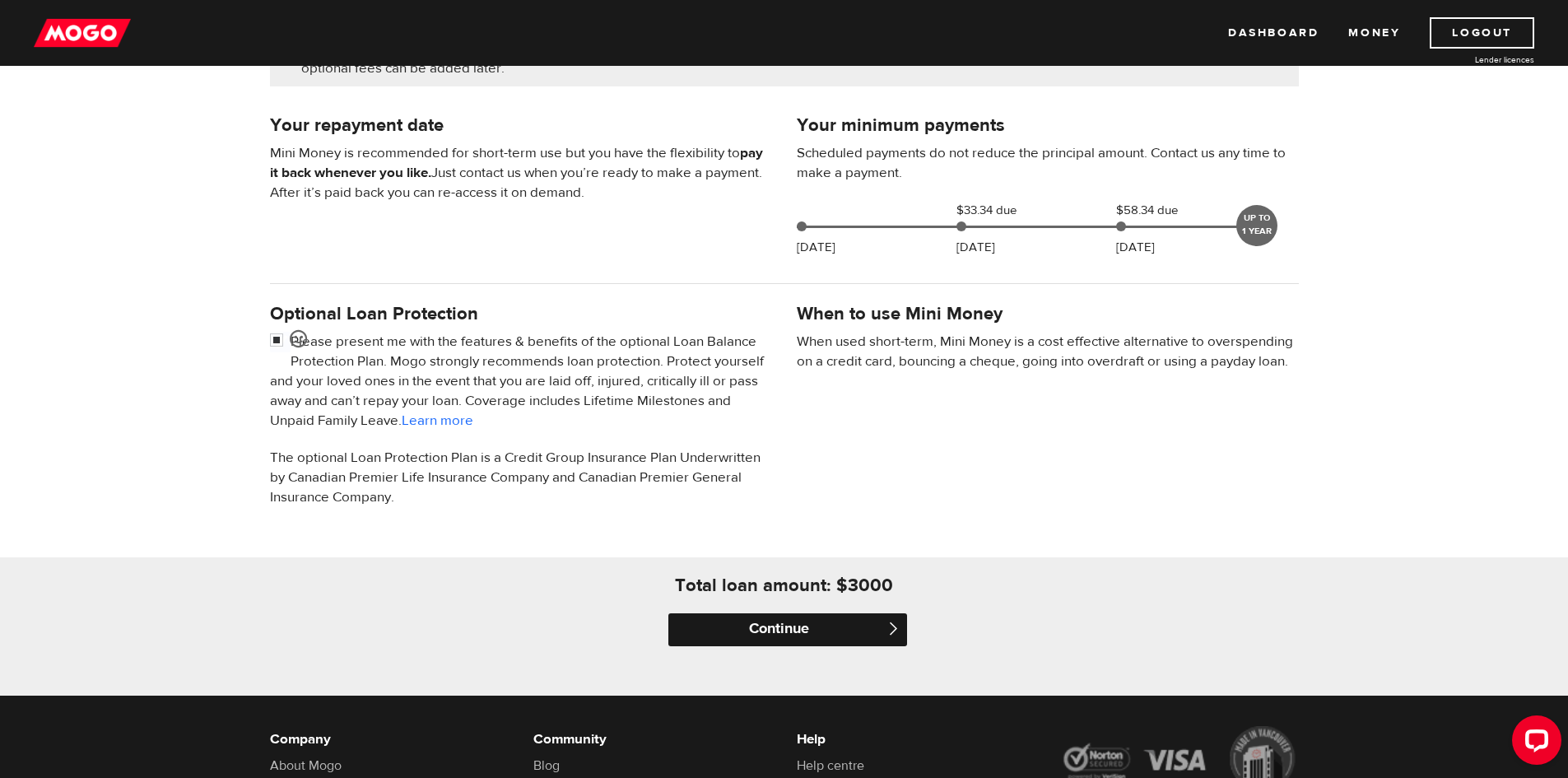
click at [848, 623] on input "Continue" at bounding box center [788, 630] width 239 height 33
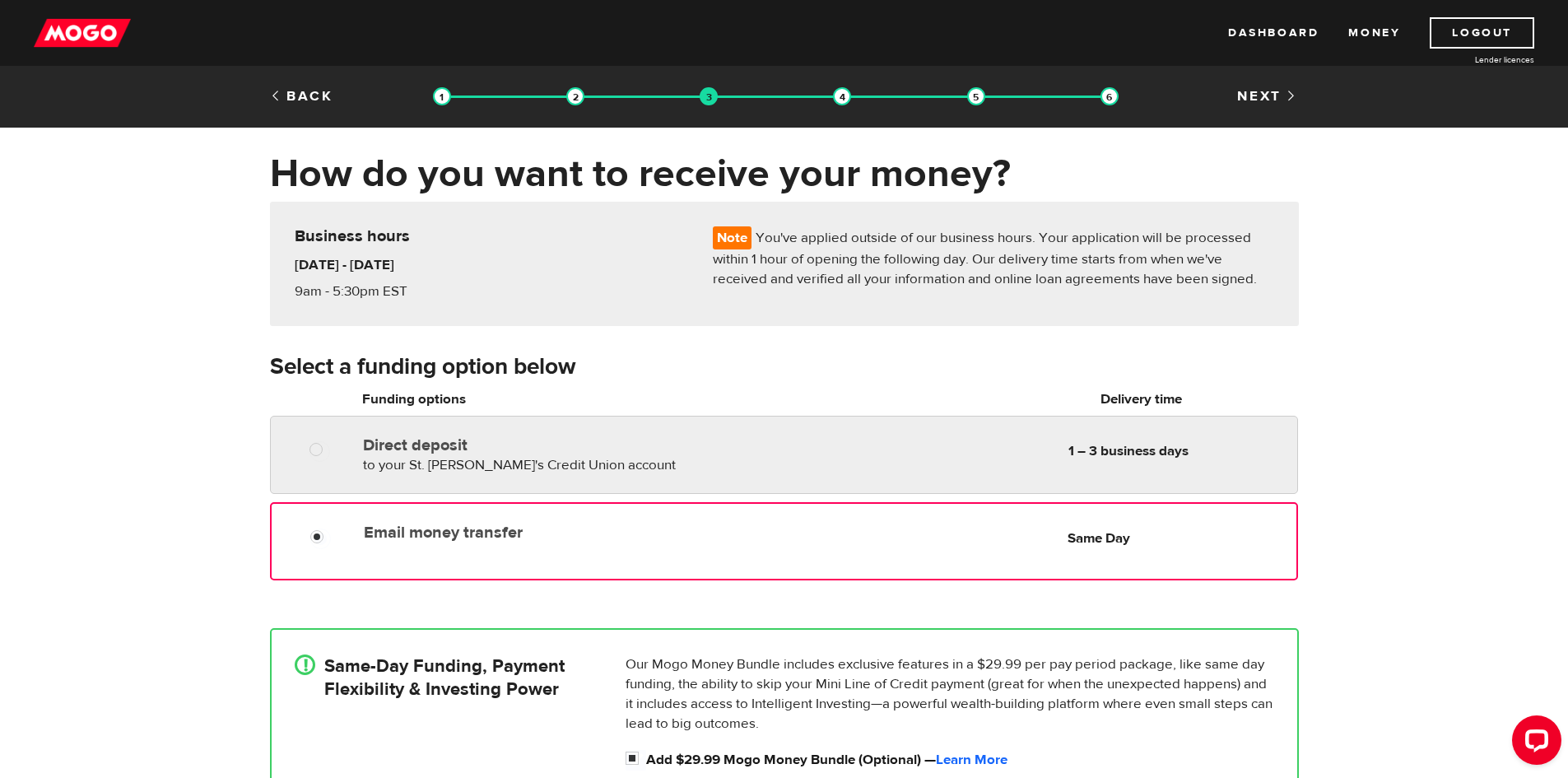
radio input "true"
click at [742, 452] on label "Direct deposit" at bounding box center [551, 445] width 378 height 20
click at [330, 452] on input "Direct deposit" at bounding box center [320, 451] width 21 height 21
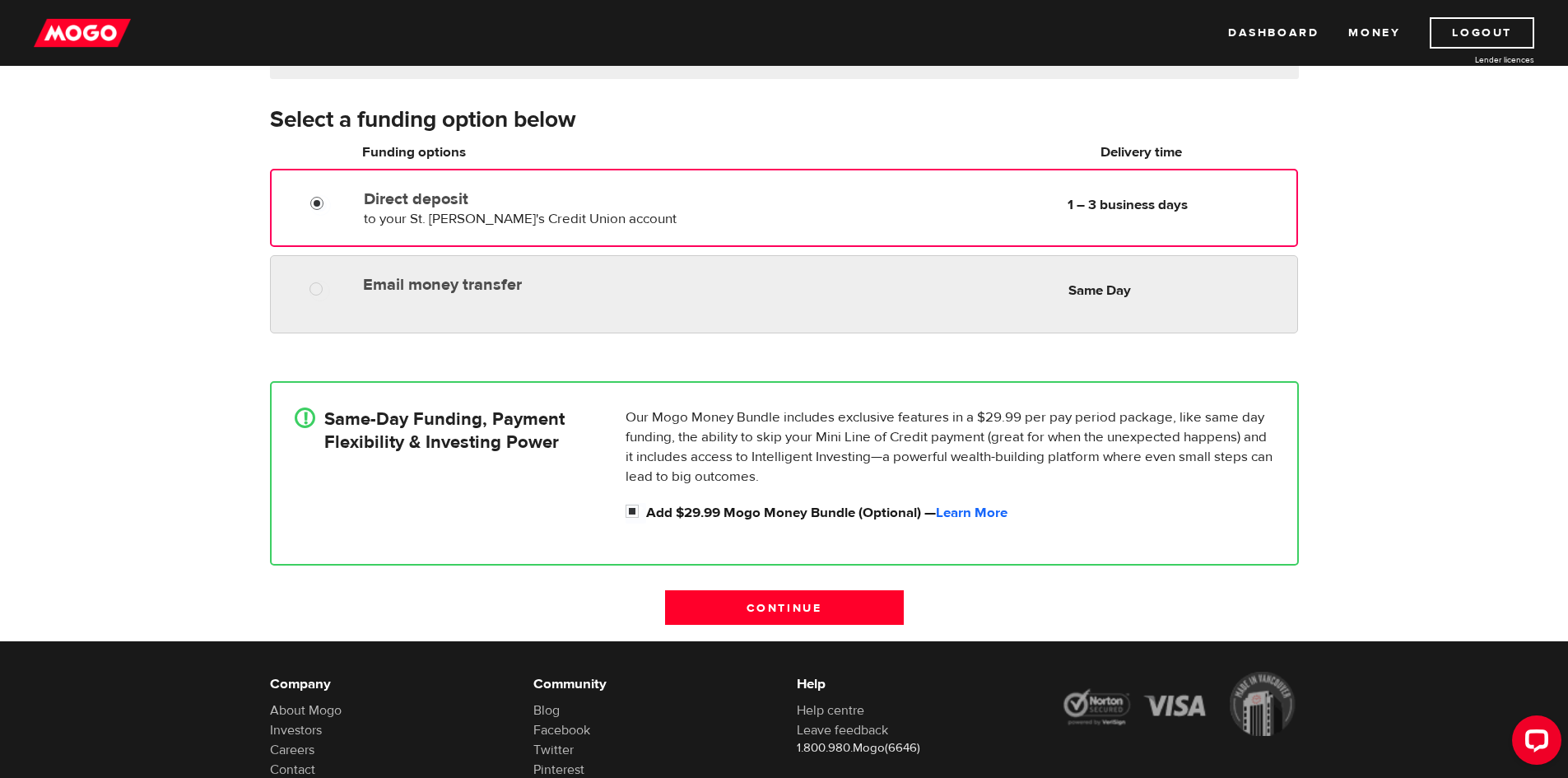
scroll to position [165, 0]
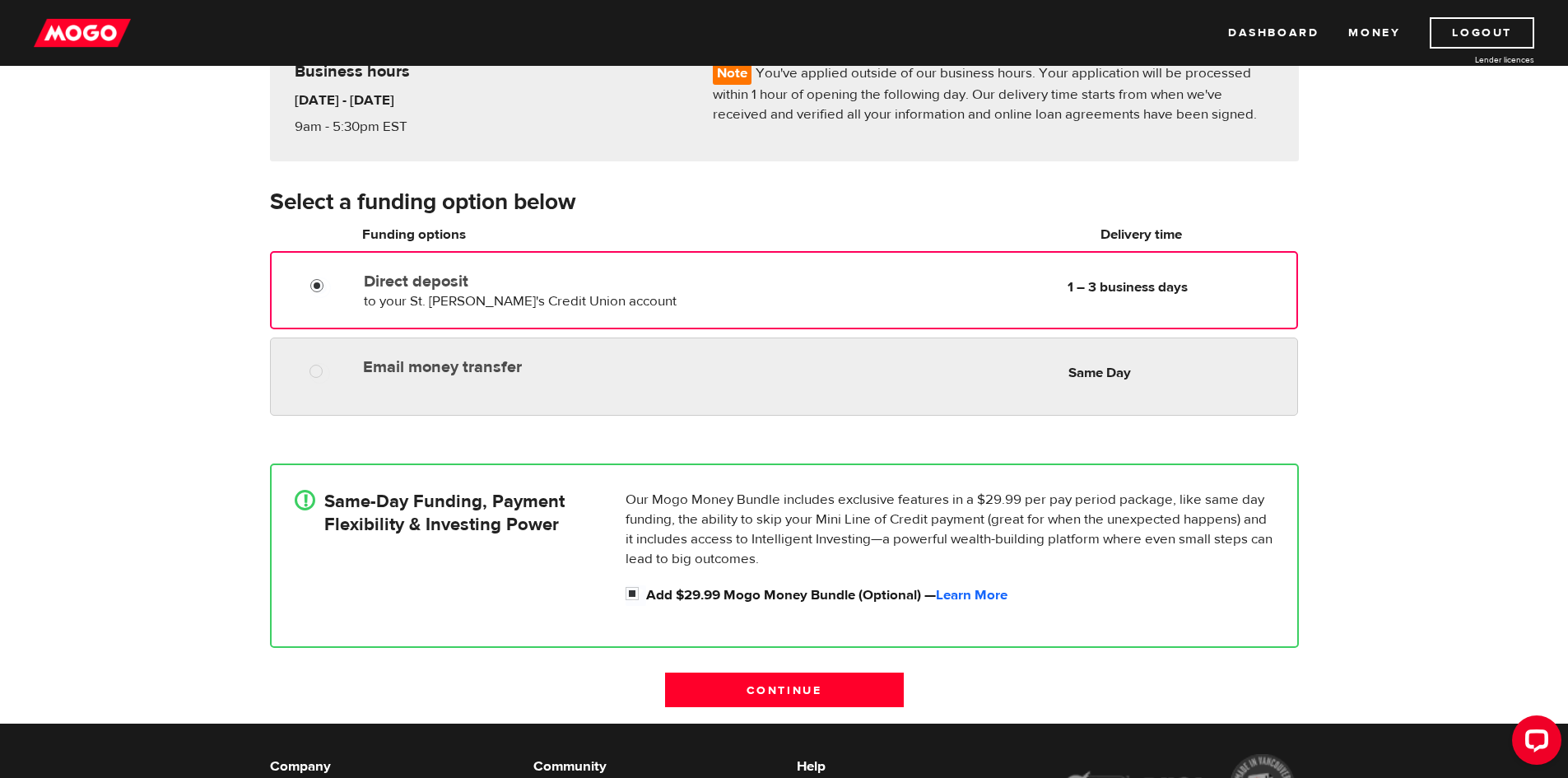
radio input "true"
click at [609, 407] on div "Email money transfer Delivery in Same Day Same Day" at bounding box center [784, 377] width 1027 height 78
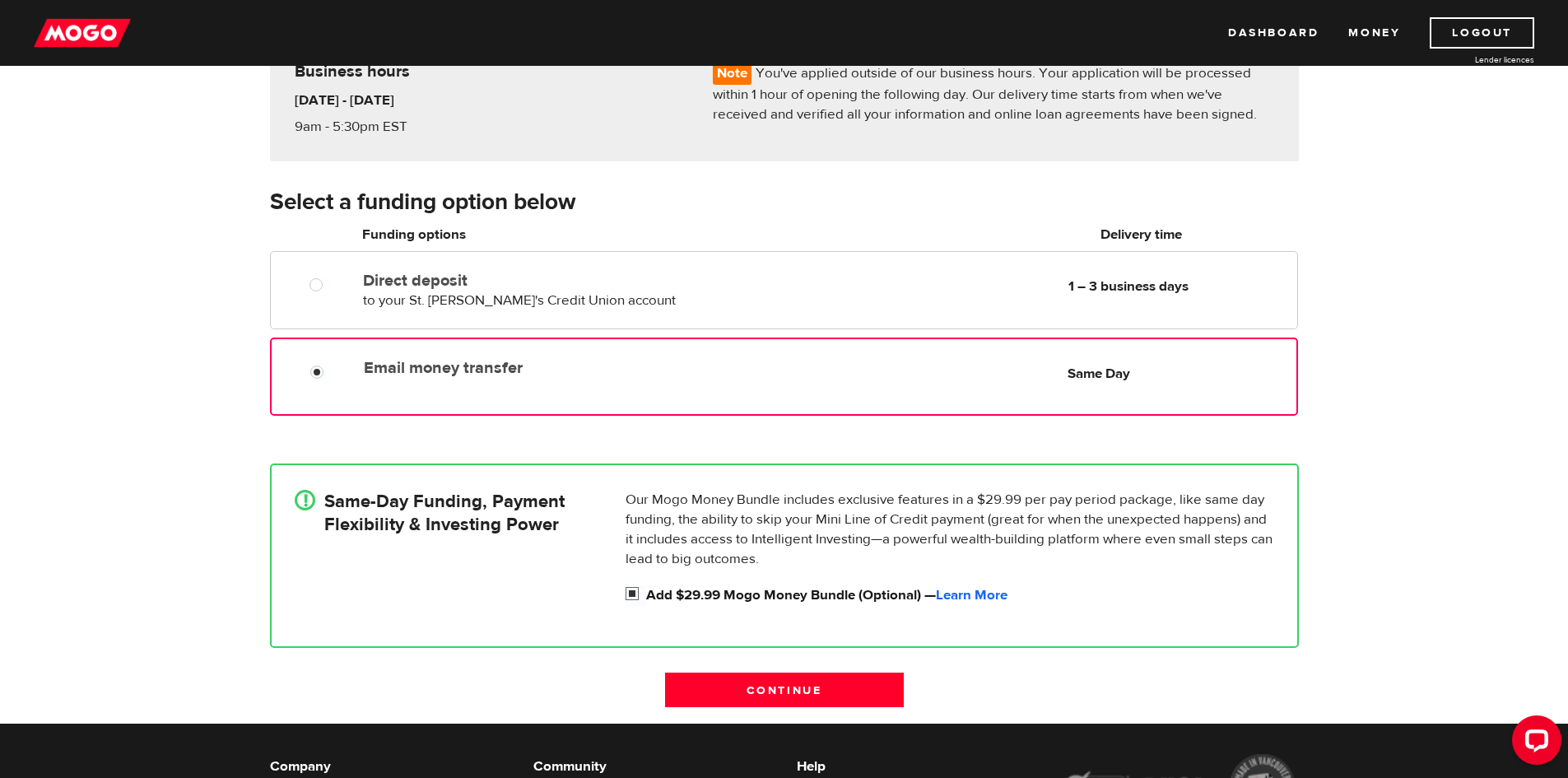
click at [636, 593] on input "Add $29.99 Mogo Money Bundle (Optional) — Learn More" at bounding box center [635, 595] width 21 height 21
checkbox input "false"
radio input "false"
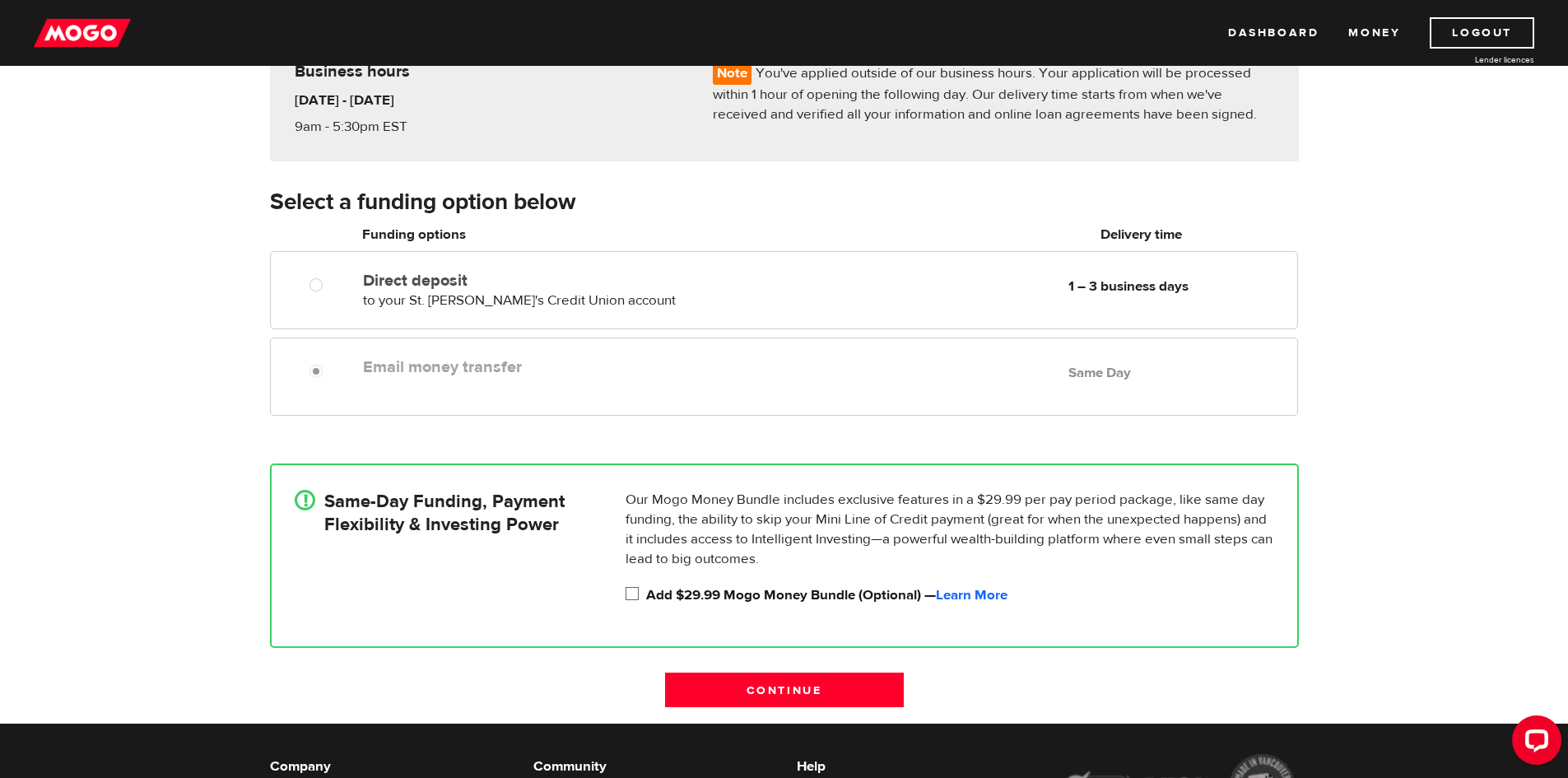
scroll to position [247, 0]
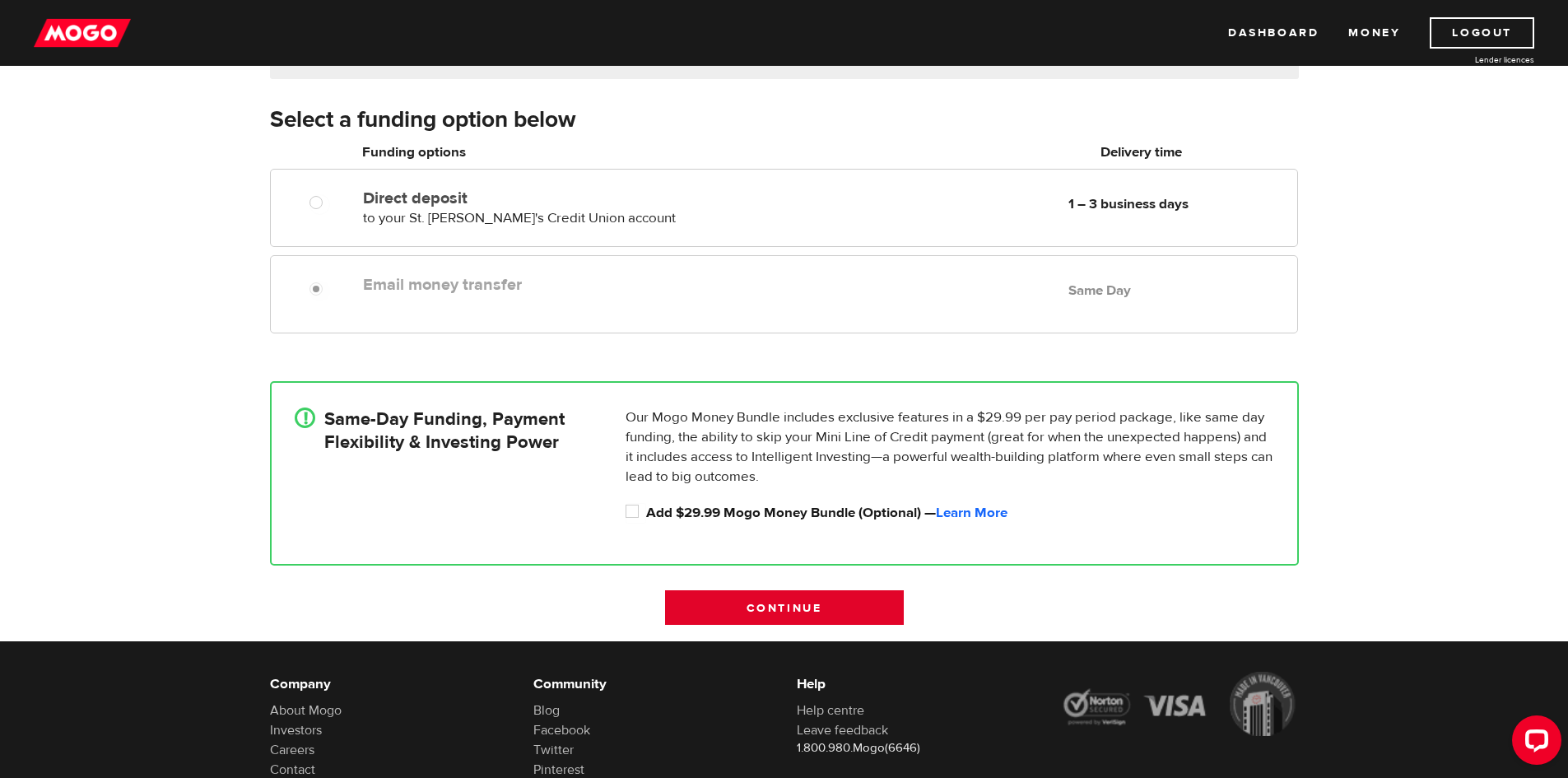
click at [811, 605] on input "Continue" at bounding box center [784, 607] width 239 height 35
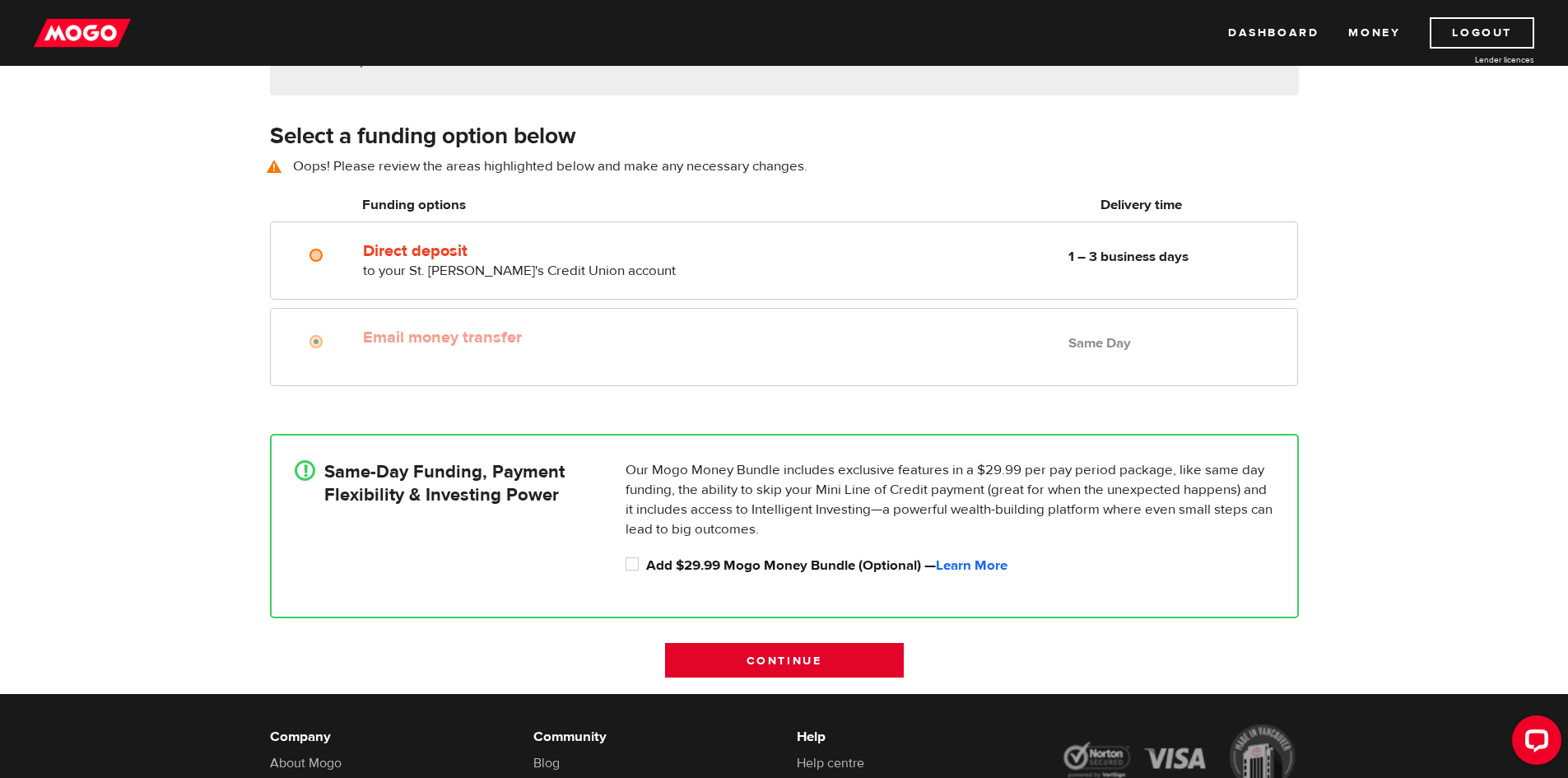
scroll to position [229, 0]
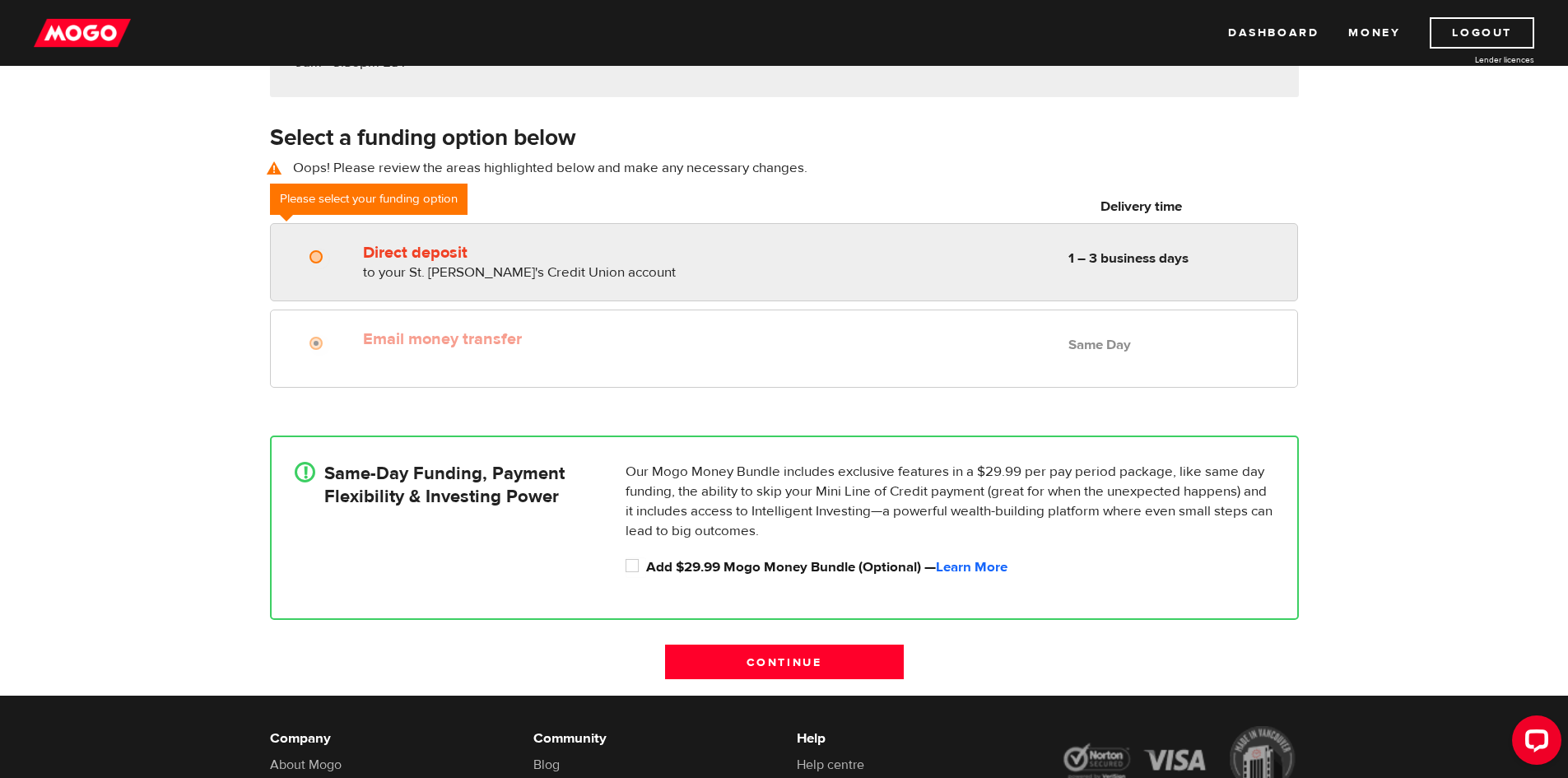
radio input "true"
click at [575, 253] on label "Direct deposit" at bounding box center [551, 253] width 378 height 20
click at [330, 253] on input "Direct deposit" at bounding box center [320, 259] width 21 height 21
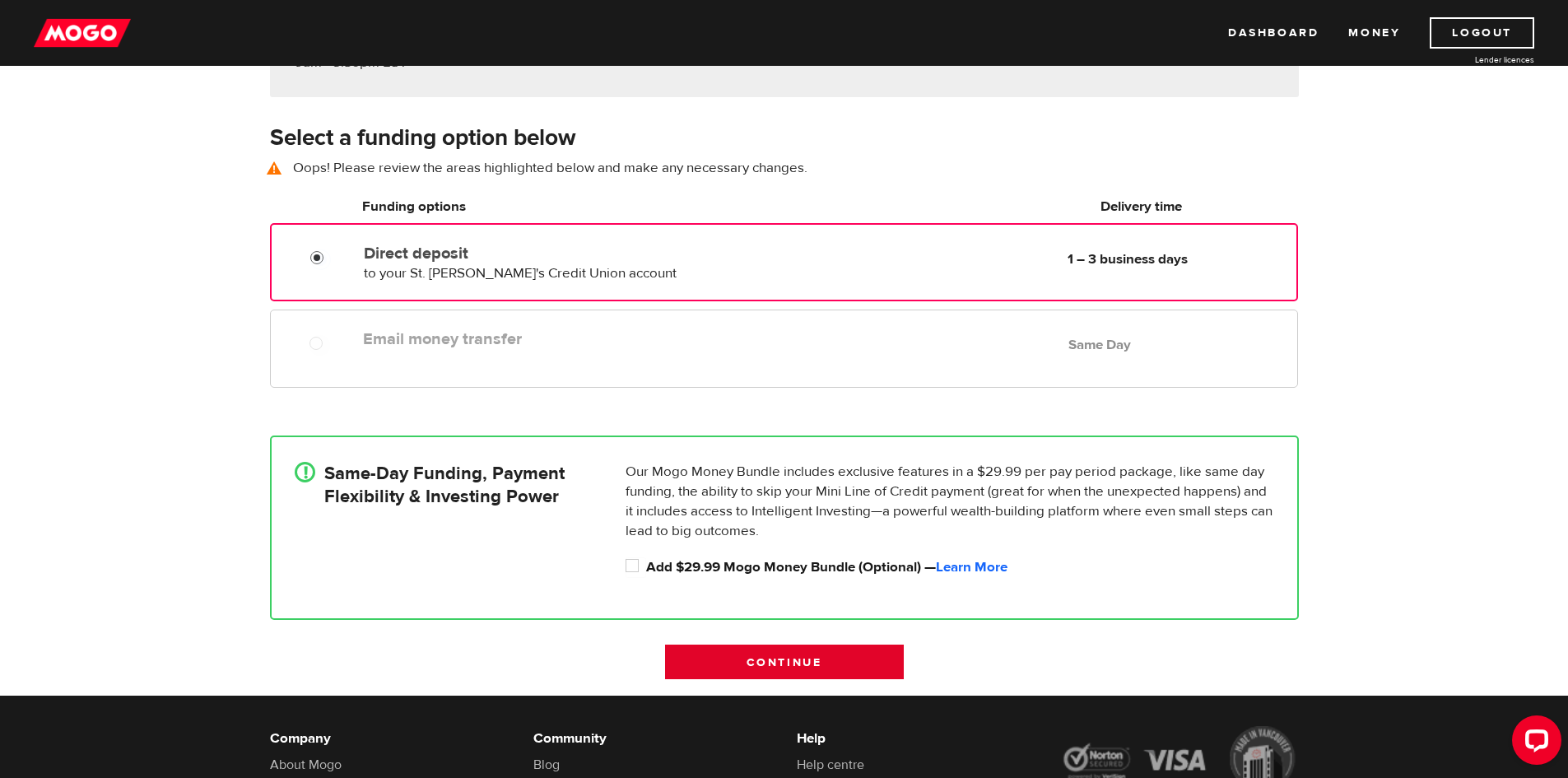
click at [893, 654] on input "Continue" at bounding box center [784, 662] width 239 height 35
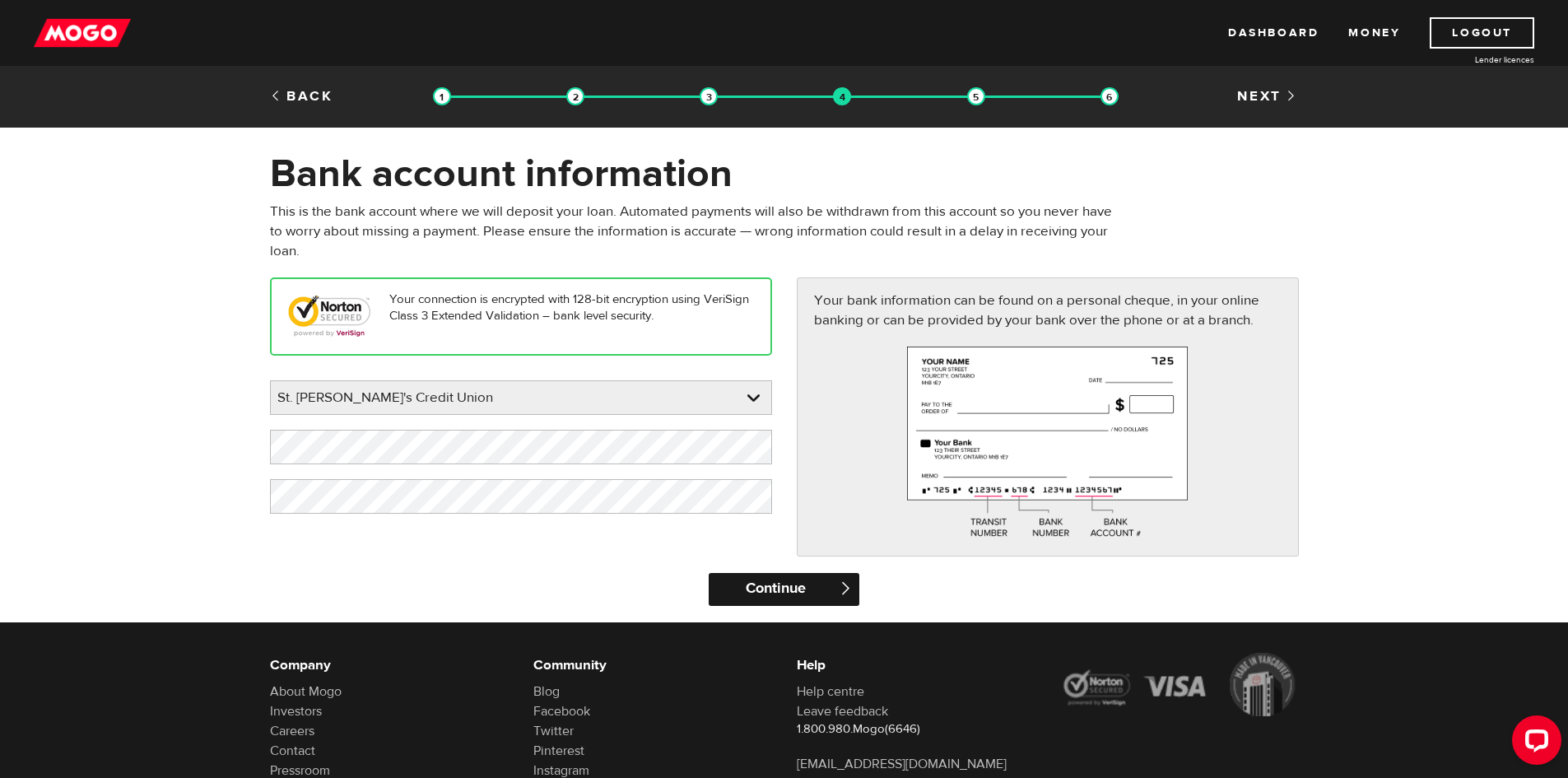
click at [793, 588] on input "Continue" at bounding box center [784, 589] width 151 height 33
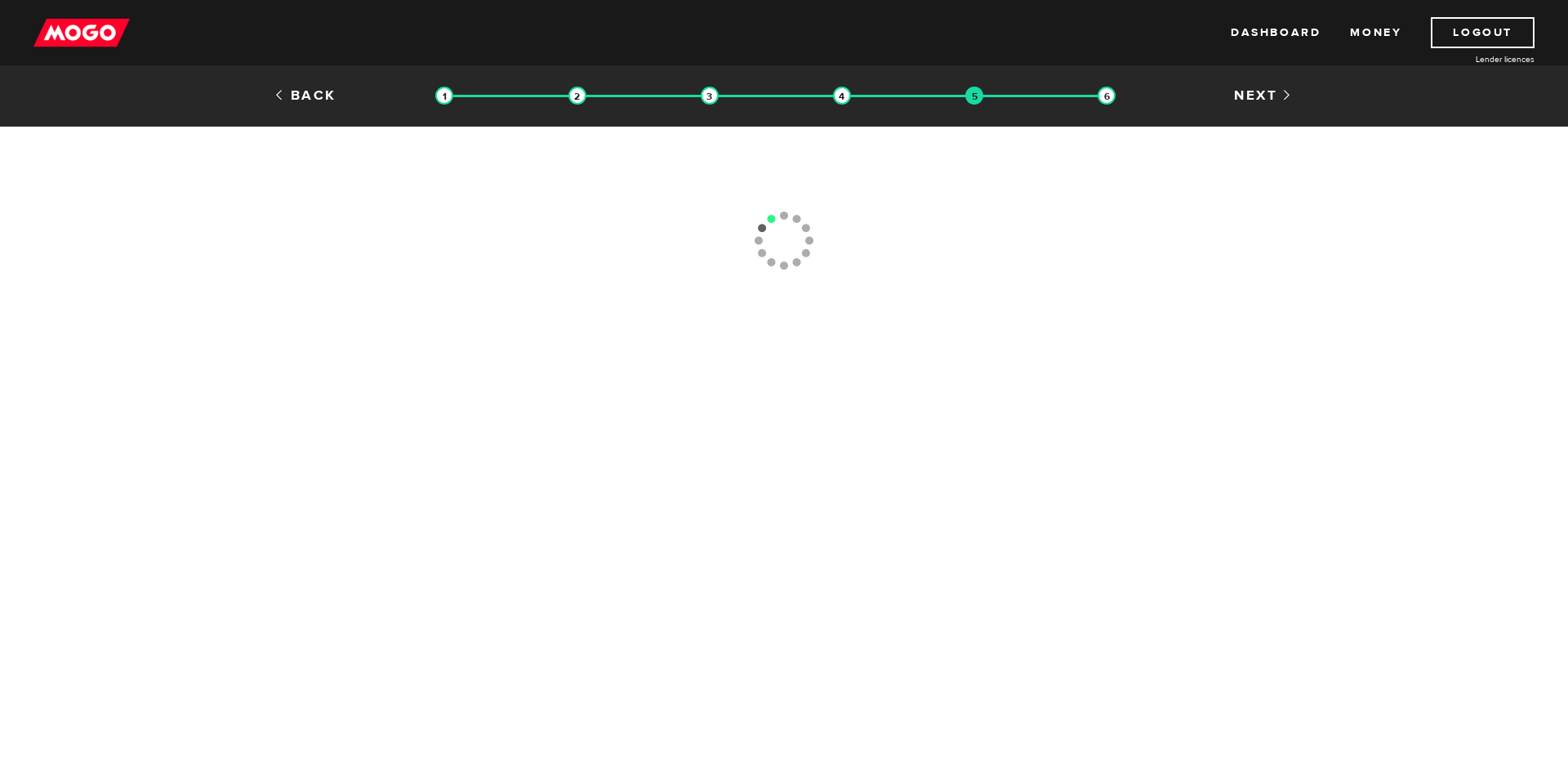
type input "(902) 379-2262"
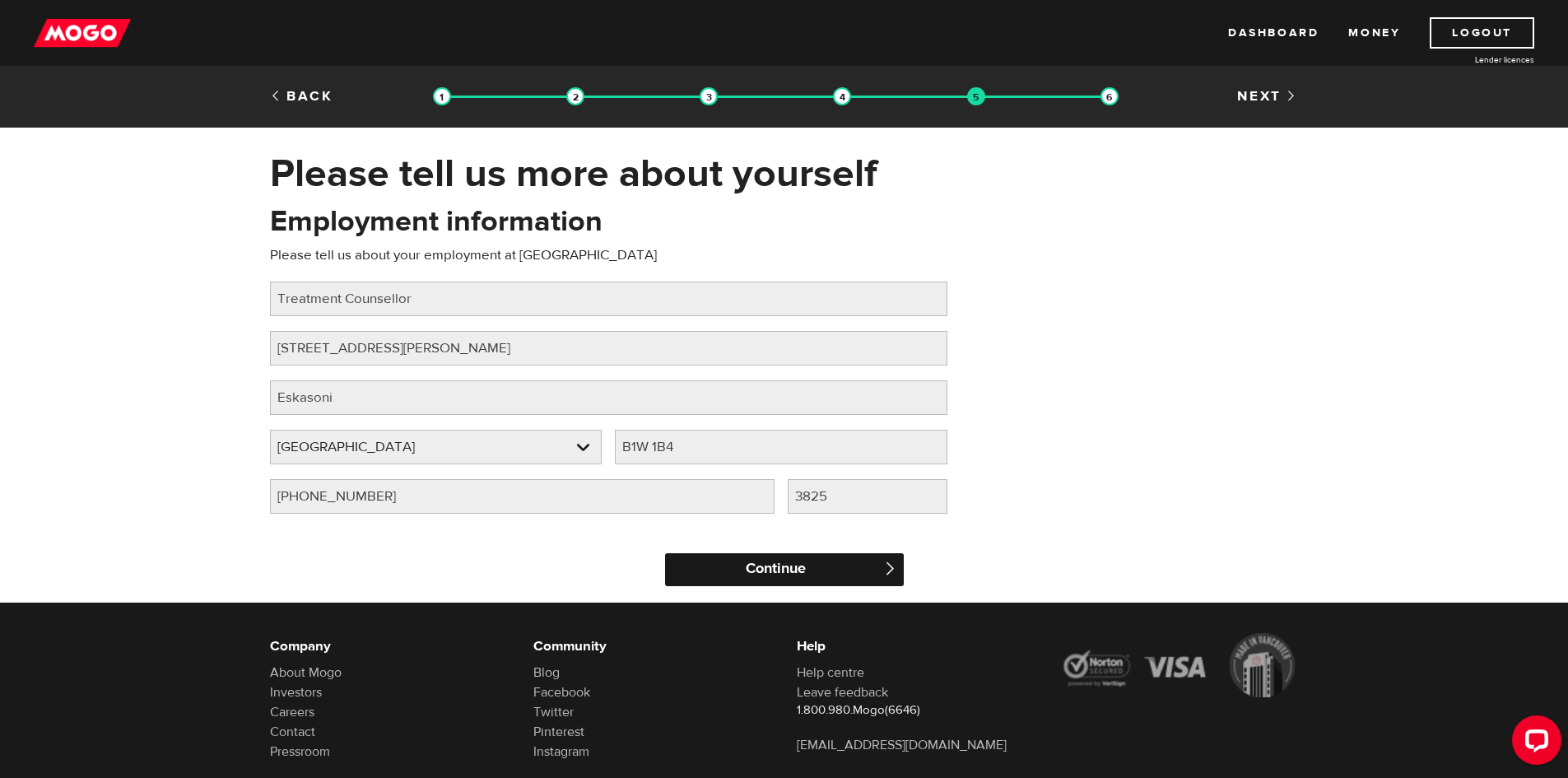
click at [866, 566] on input "Continue" at bounding box center [784, 569] width 239 height 33
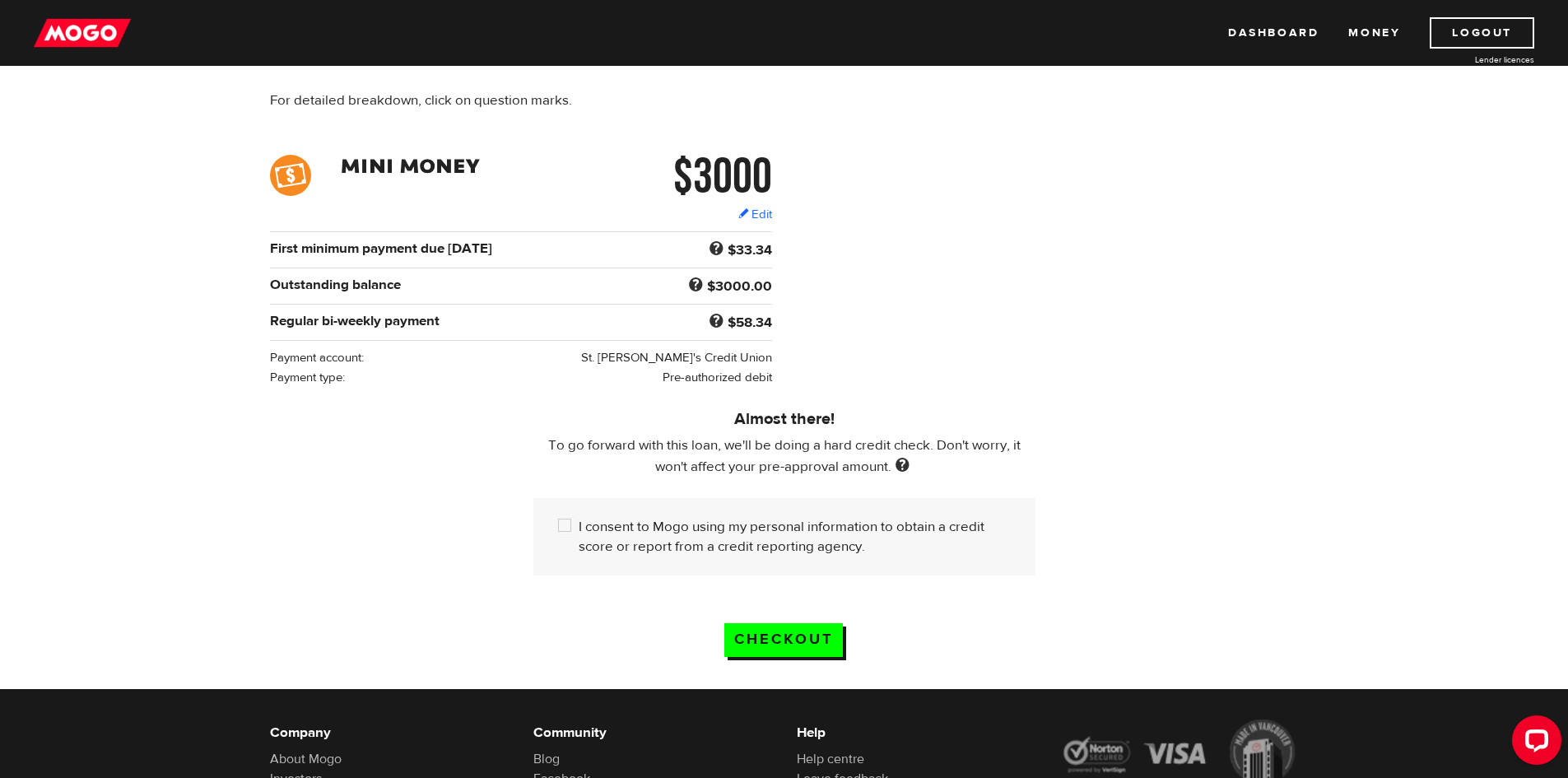
scroll to position [247, 0]
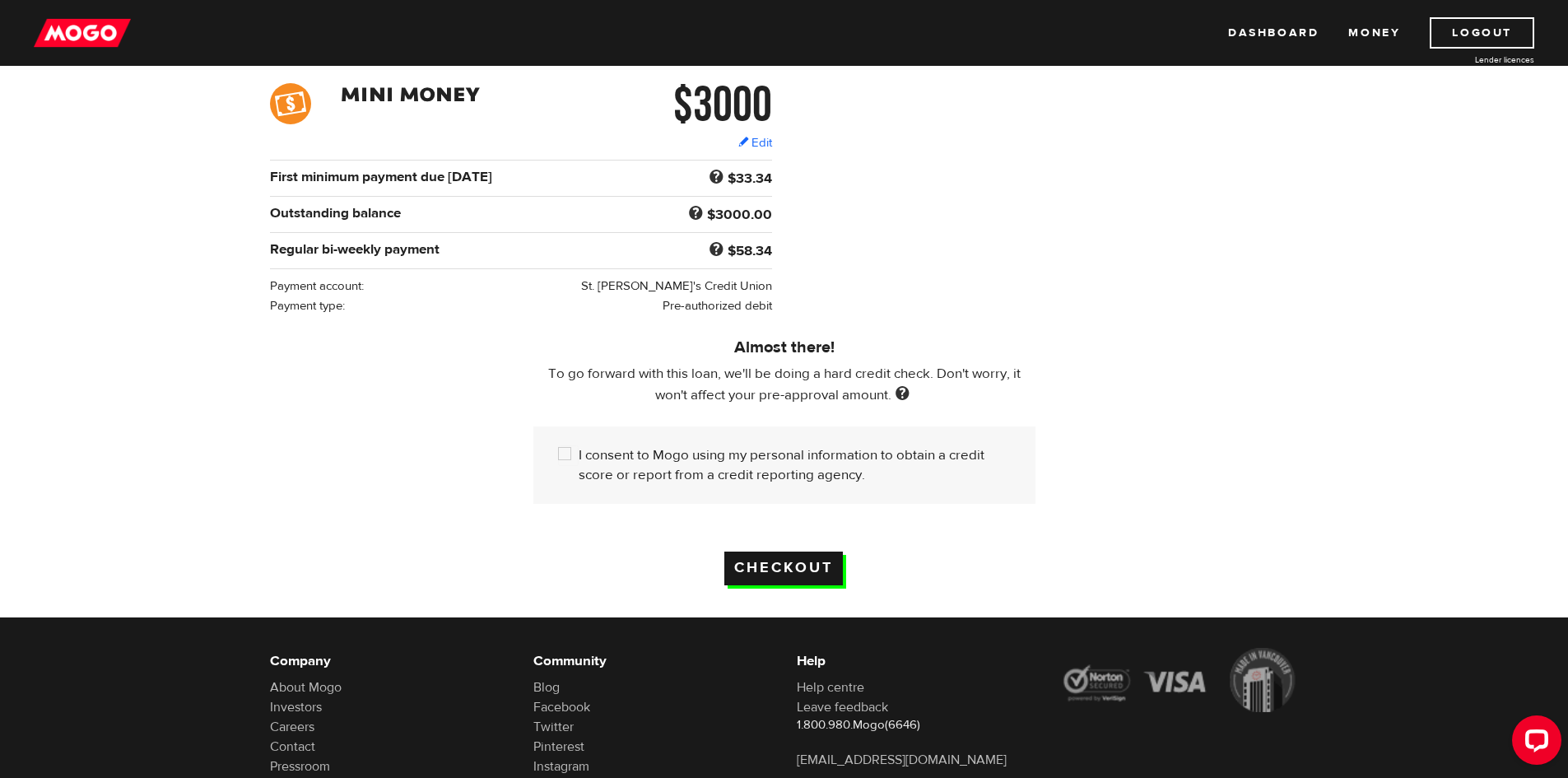
click at [785, 567] on input "Checkout" at bounding box center [784, 568] width 119 height 34
click at [559, 446] on input "I consent to Mogo using my personal information to obtain a credit score or rep…" at bounding box center [568, 455] width 21 height 21
checkbox input "true"
click at [790, 555] on input "Checkout" at bounding box center [784, 568] width 119 height 34
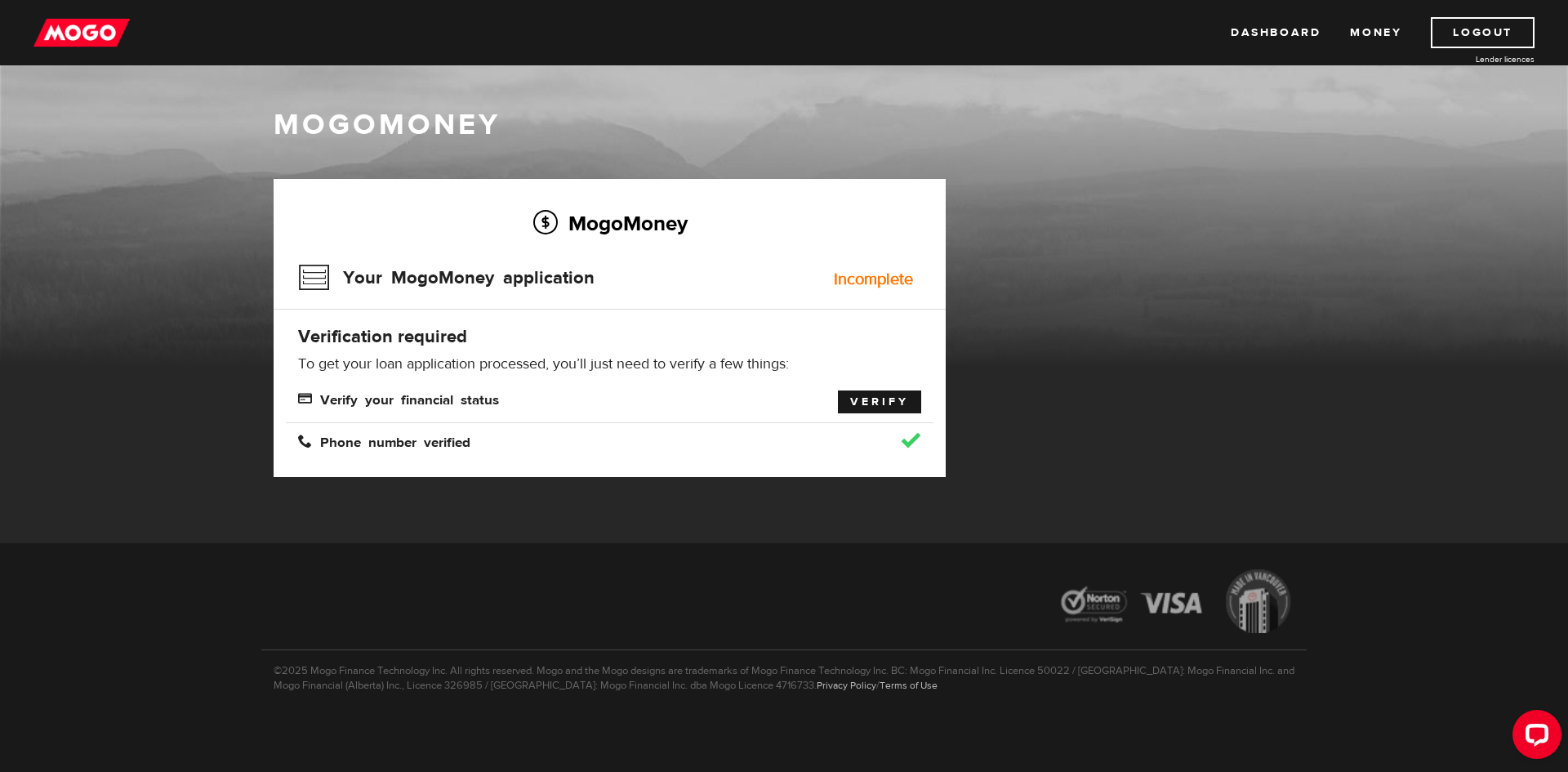
click at [881, 402] on link "Verify" at bounding box center [880, 402] width 83 height 23
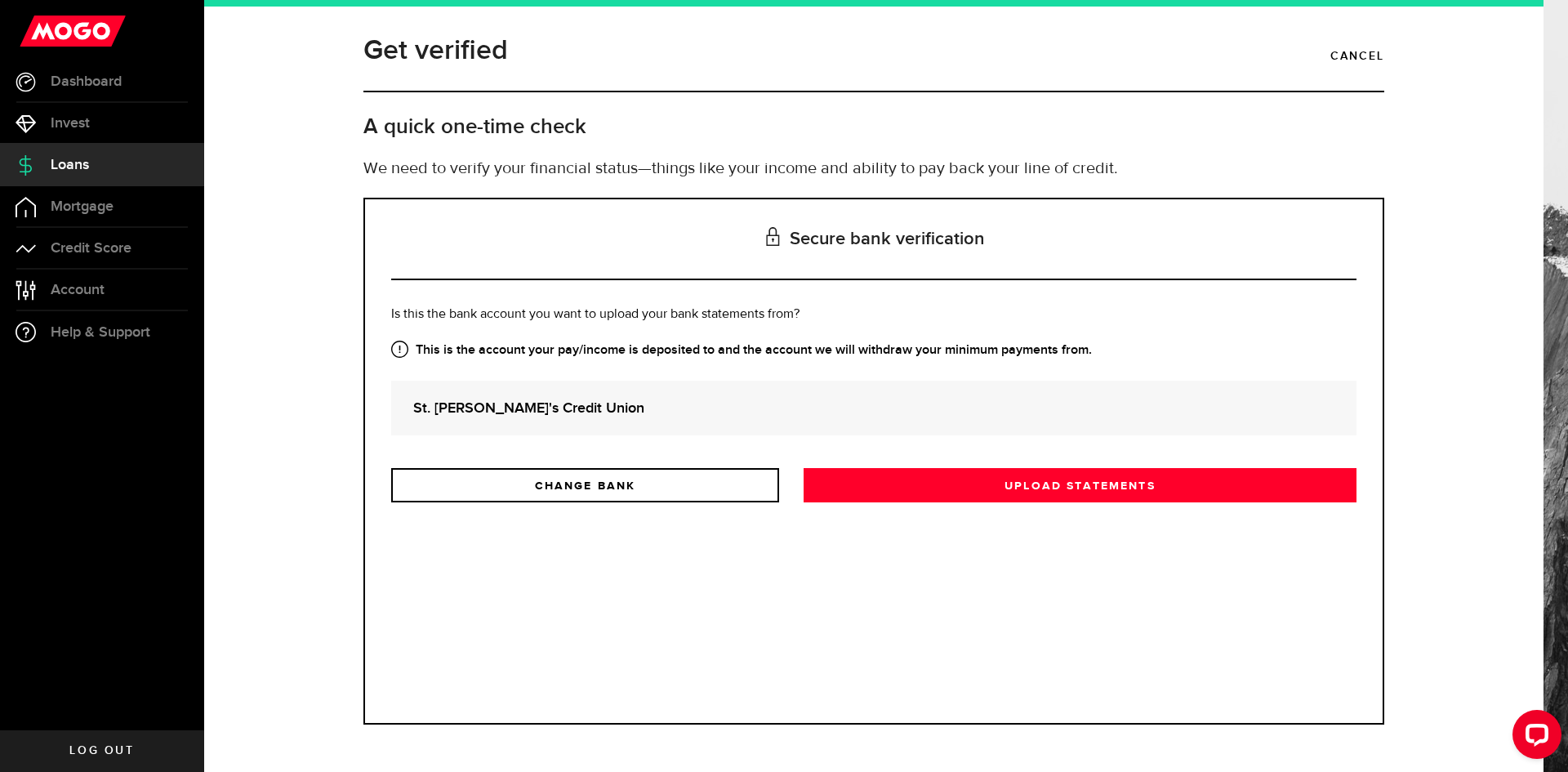
click at [401, 350] on icon at bounding box center [399, 349] width 17 height 17
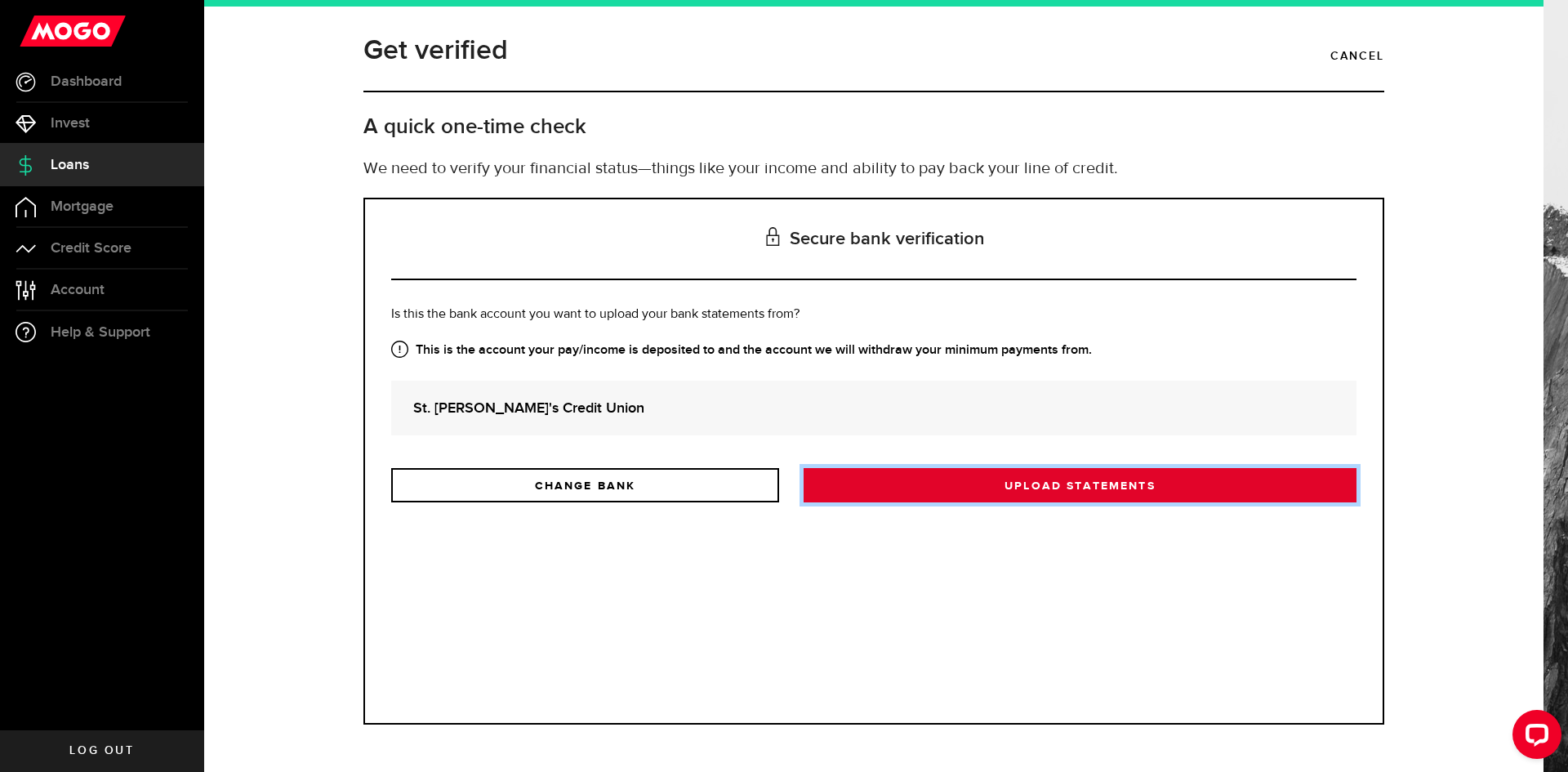
click at [1113, 483] on link "Upload statements" at bounding box center [1080, 485] width 553 height 34
